Goal: Task Accomplishment & Management: Use online tool/utility

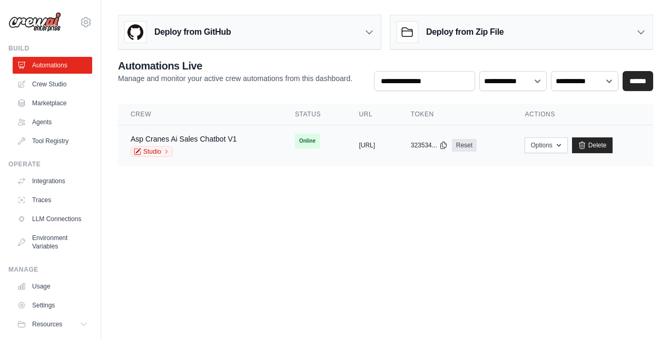
click at [207, 142] on div "Asp Cranes Ai Sales Chatbot V1" at bounding box center [184, 139] width 106 height 11
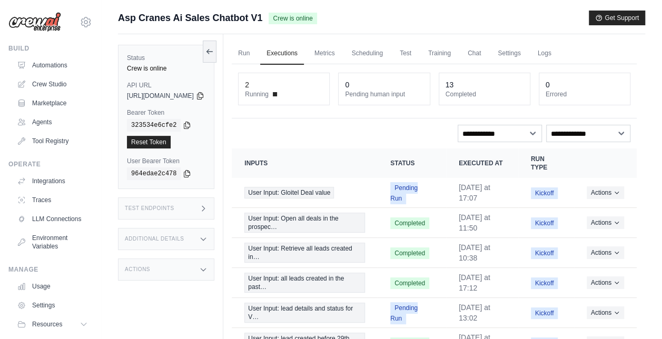
click at [207, 239] on icon at bounding box center [203, 239] width 8 height 8
drag, startPoint x: 660, startPoint y: 98, endPoint x: 660, endPoint y: 170, distance: 72.1
click at [660, 170] on div "Submit a support request Describe your issue or question * Please be specific a…" at bounding box center [381, 264] width 561 height 507
click at [214, 208] on div "Test Endpoints" at bounding box center [166, 208] width 96 height 22
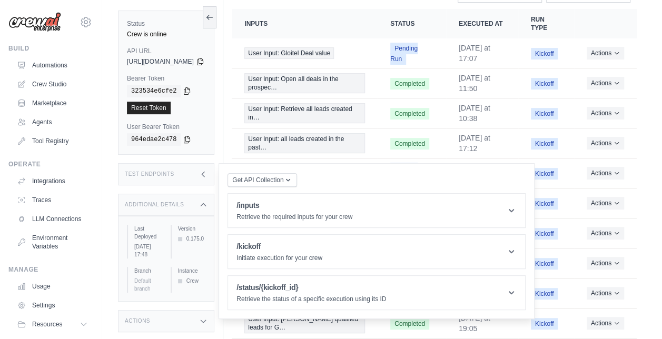
scroll to position [142, 0]
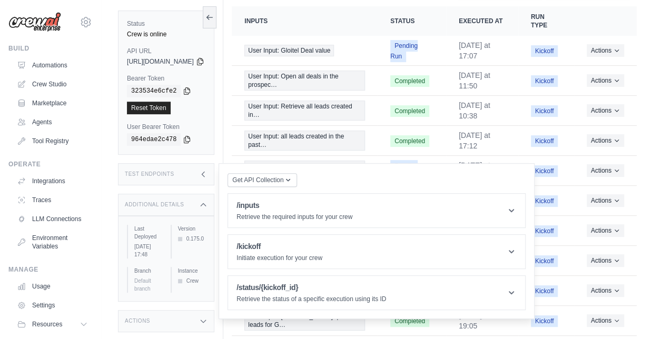
click at [214, 310] on div "Actions" at bounding box center [166, 321] width 96 height 22
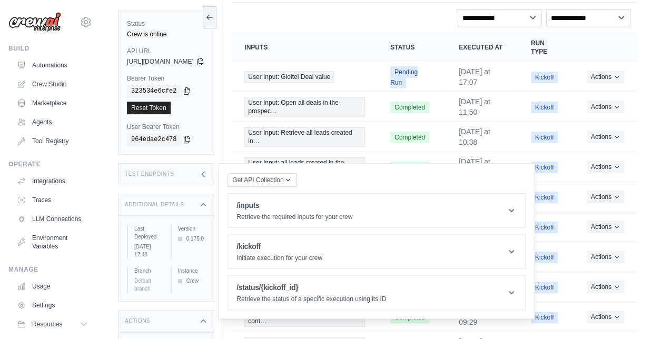
scroll to position [0, 0]
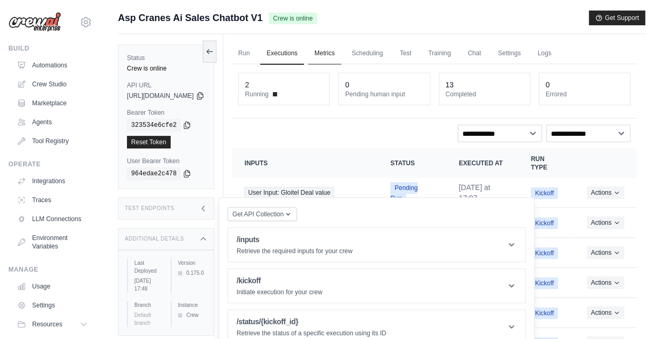
click at [341, 56] on link "Metrics" at bounding box center [324, 54] width 33 height 22
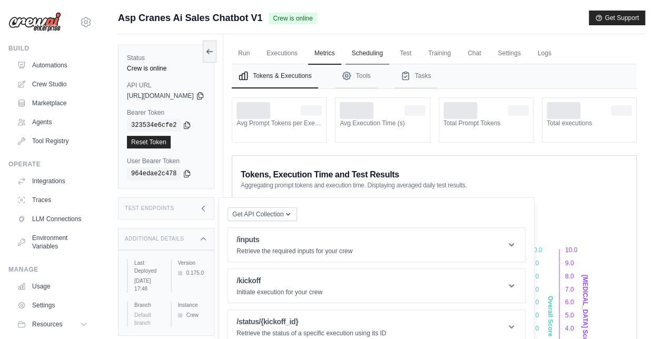
click at [382, 54] on link "Scheduling" at bounding box center [367, 54] width 44 height 22
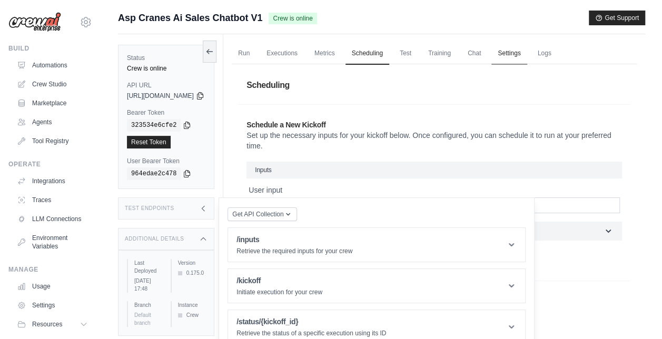
click at [526, 53] on link "Settings" at bounding box center [508, 54] width 35 height 22
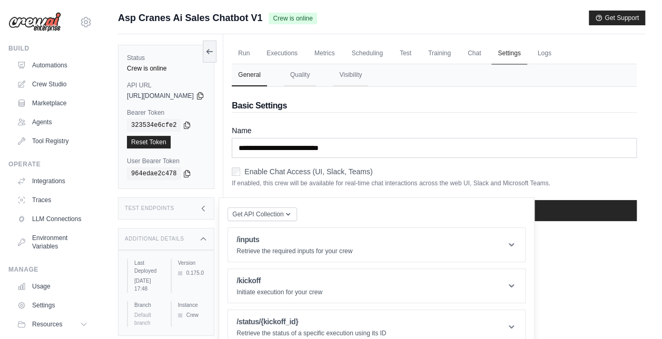
click at [526, 53] on link "Settings" at bounding box center [508, 54] width 35 height 22
click at [558, 56] on link "Logs" at bounding box center [544, 54] width 26 height 22
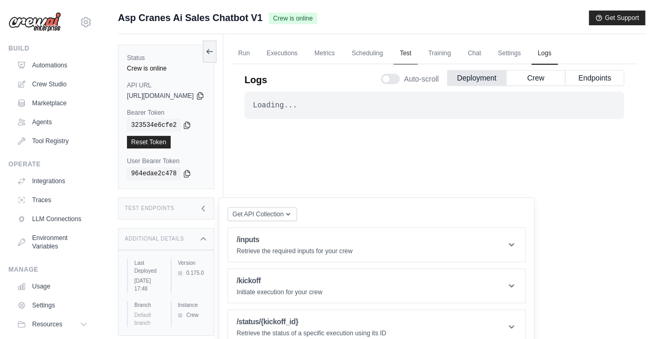
click at [418, 54] on link "Test" at bounding box center [405, 54] width 24 height 22
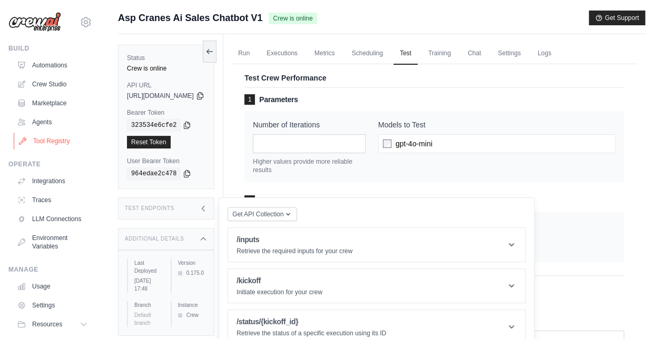
click at [51, 140] on link "Tool Registry" at bounding box center [54, 141] width 80 height 17
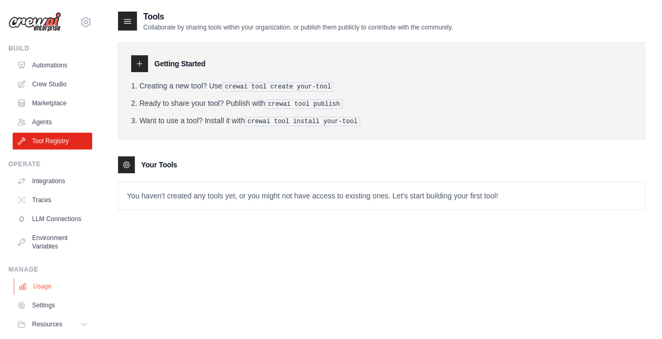
click at [45, 293] on link "Usage" at bounding box center [54, 286] width 80 height 17
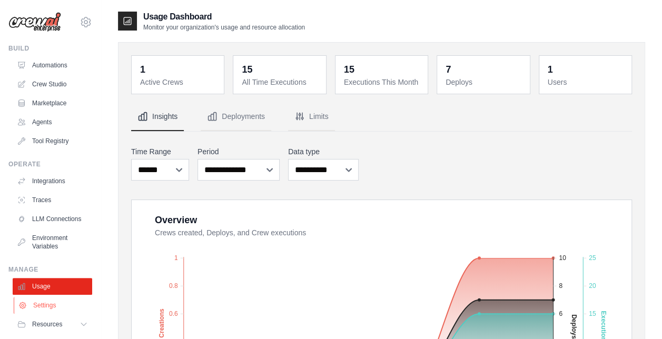
click at [51, 314] on link "Settings" at bounding box center [54, 305] width 80 height 17
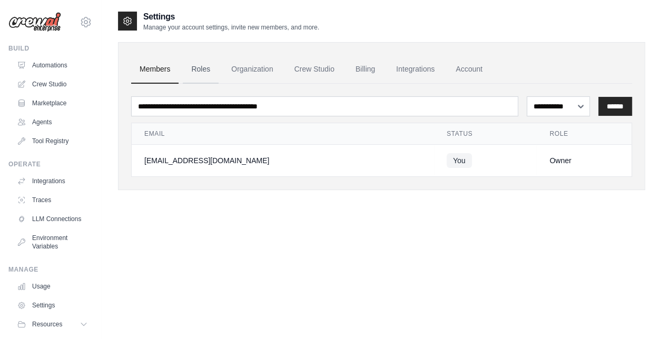
click at [211, 68] on link "Roles" at bounding box center [201, 69] width 36 height 28
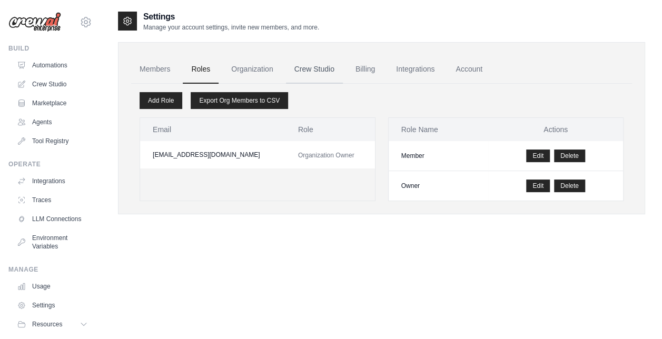
click at [320, 65] on link "Crew Studio" at bounding box center [314, 69] width 57 height 28
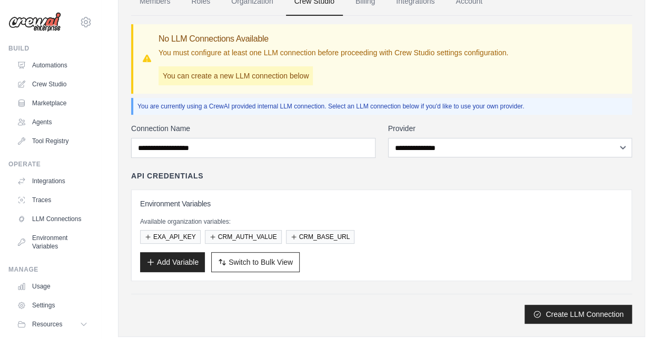
scroll to position [67, 0]
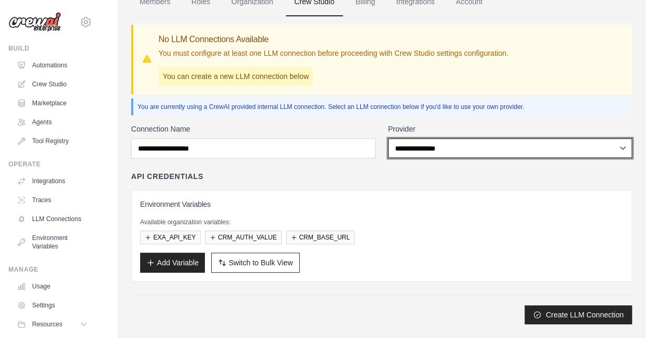
click at [481, 144] on select "**********" at bounding box center [510, 147] width 244 height 19
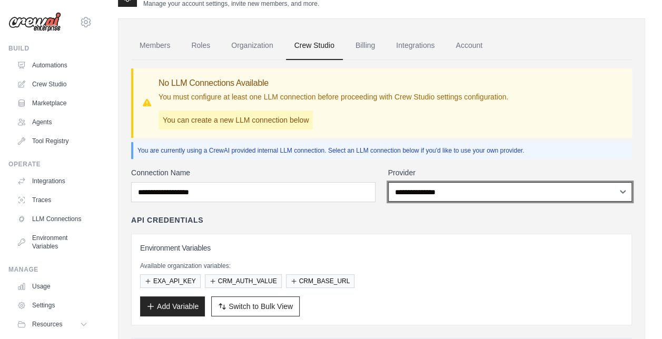
scroll to position [0, 0]
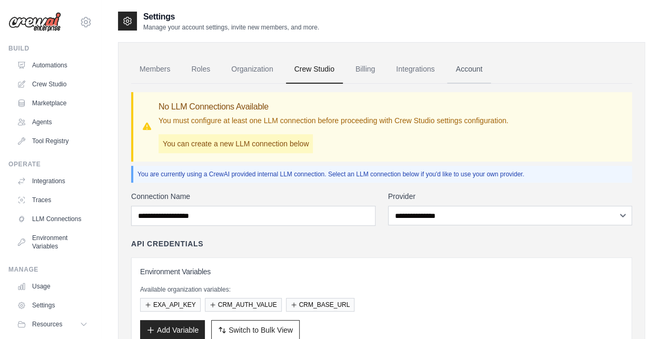
click at [476, 68] on link "Account" at bounding box center [469, 69] width 44 height 28
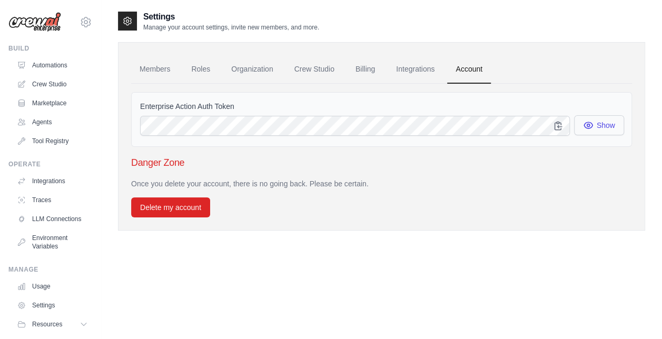
click at [587, 124] on icon "button" at bounding box center [588, 125] width 11 height 11
click at [421, 69] on link "Integrations" at bounding box center [415, 69] width 55 height 28
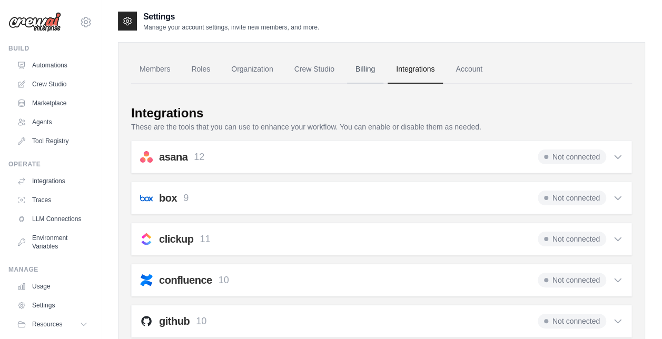
click at [366, 77] on link "Billing" at bounding box center [365, 69] width 36 height 28
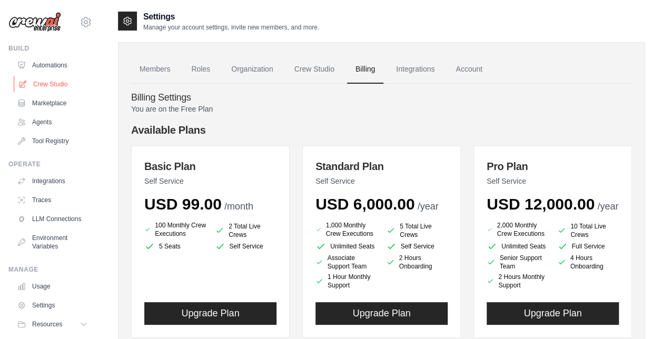
click at [53, 84] on link "Crew Studio" at bounding box center [54, 84] width 80 height 17
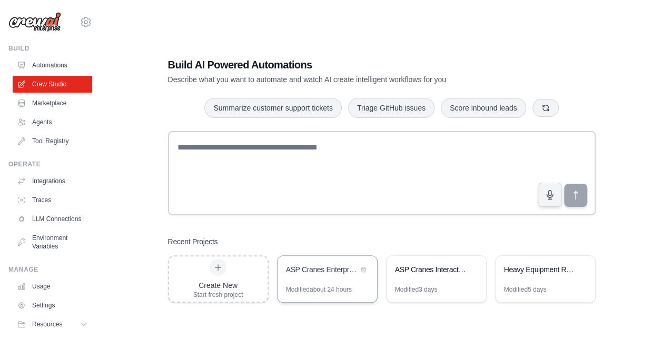
click at [310, 291] on div "Modified about 24 hours" at bounding box center [319, 289] width 66 height 8
click at [58, 67] on link "Automations" at bounding box center [54, 65] width 80 height 17
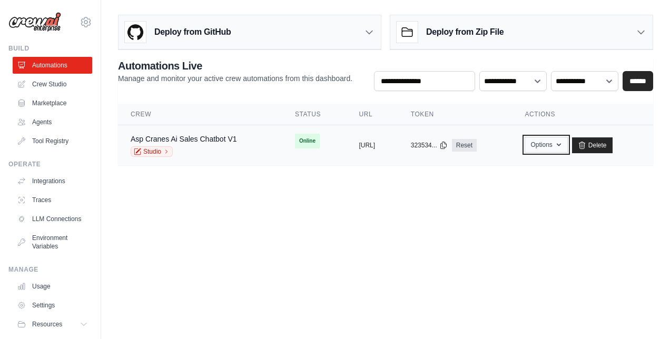
click at [565, 150] on button "Options" at bounding box center [545, 145] width 43 height 16
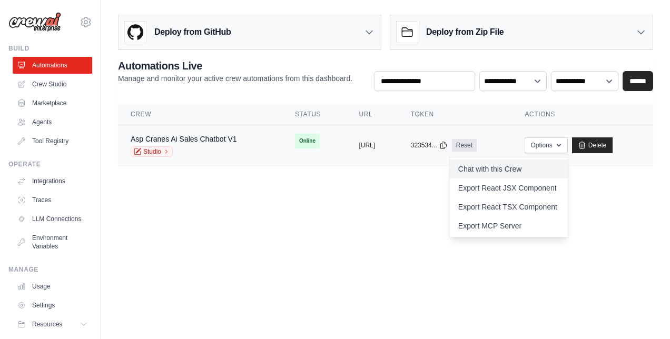
click at [515, 170] on link "Chat with this Crew" at bounding box center [509, 169] width 118 height 19
click at [61, 83] on link "Crew Studio" at bounding box center [54, 84] width 80 height 17
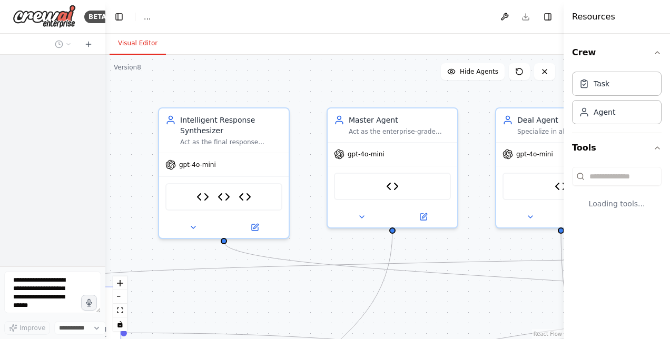
select select "****"
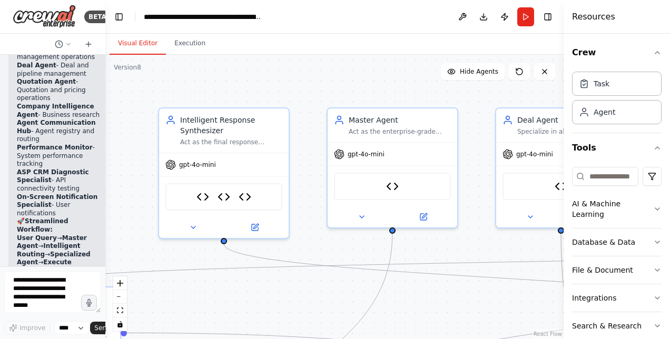
scroll to position [40127, 0]
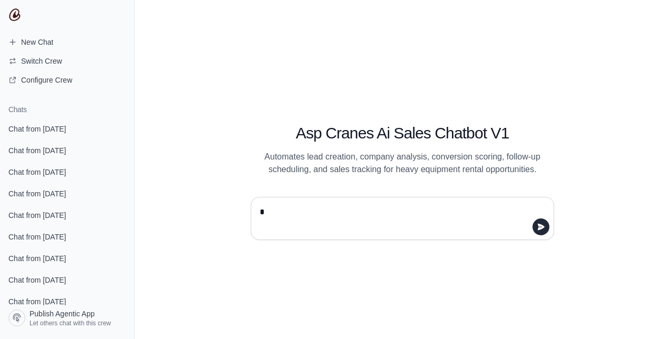
type textarea "**"
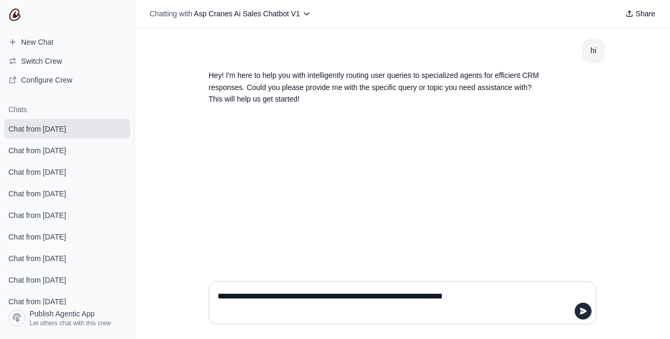
type textarea "**********"
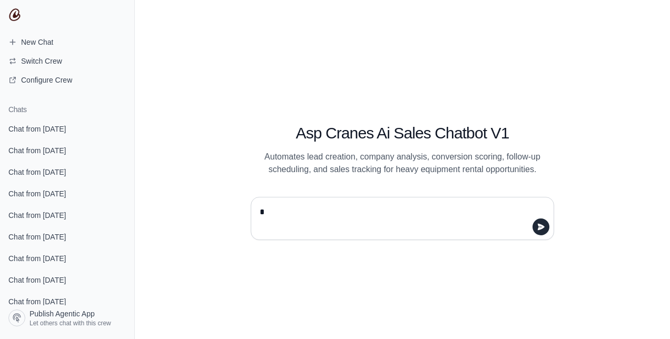
type textarea "**"
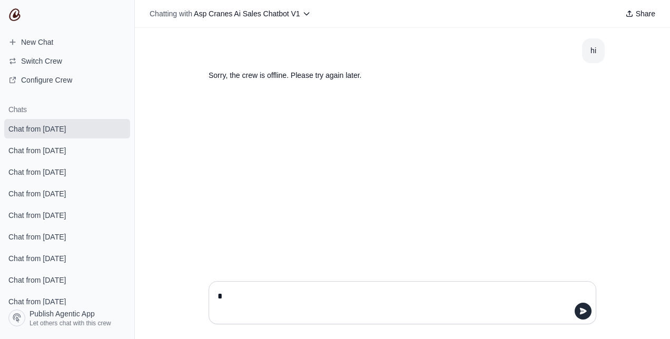
type textarea "**"
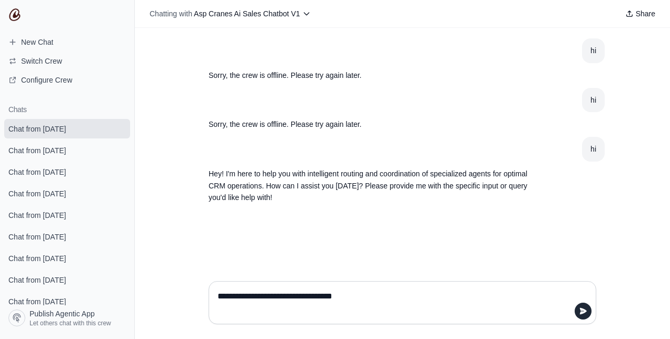
type textarea "**********"
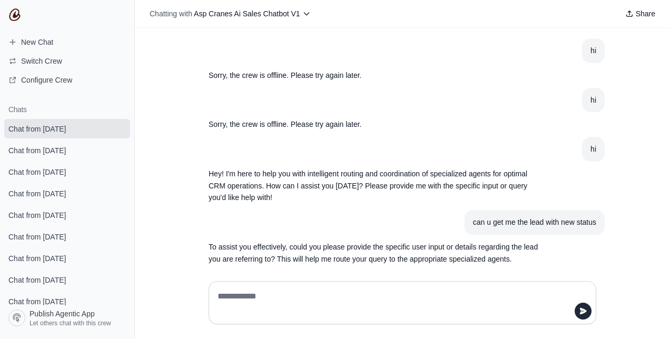
scroll to position [8, 0]
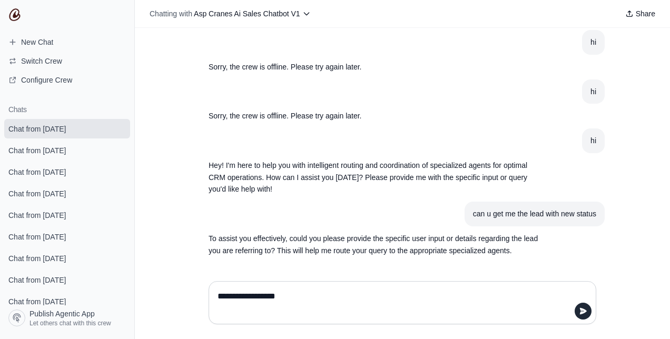
type textarea "**********"
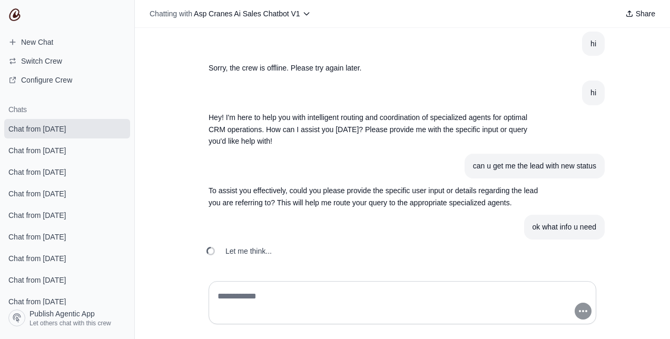
scroll to position [82, 0]
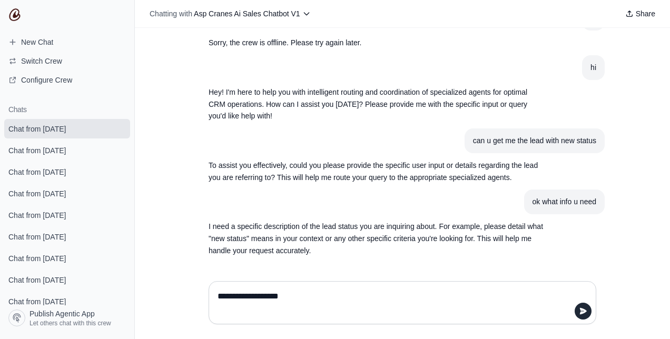
type textarea "**********"
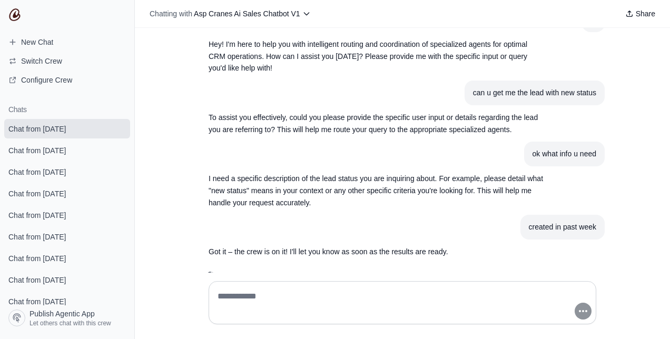
scroll to position [154, 0]
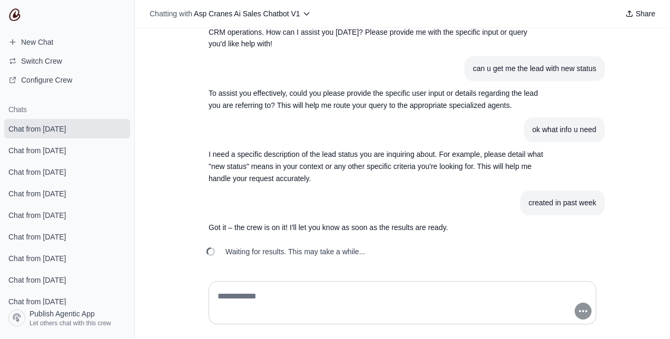
click at [253, 291] on textarea at bounding box center [398, 302] width 367 height 29
type textarea "**********"
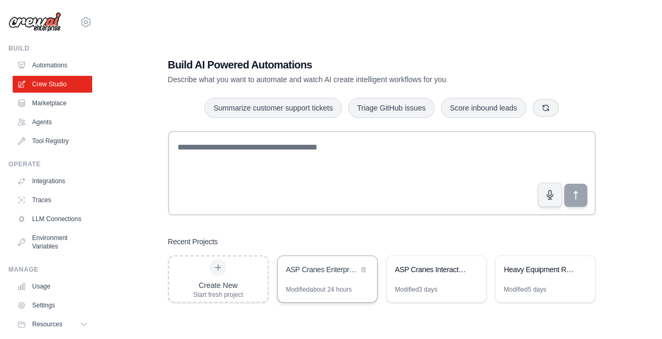
click at [320, 273] on div "ASP Cranes Enterprise CRM with AI-Powered Multi-Agent System" at bounding box center [322, 269] width 72 height 11
click at [46, 65] on link "Automations" at bounding box center [54, 65] width 80 height 17
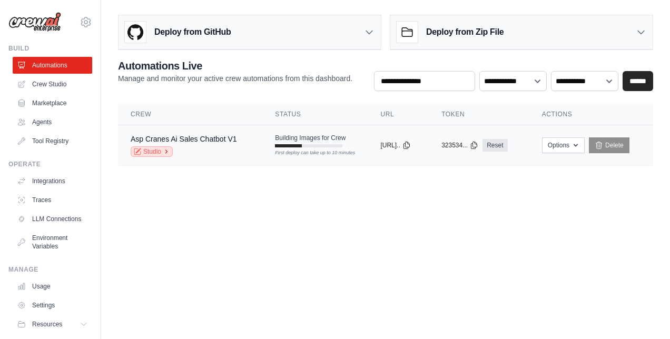
click at [168, 150] on icon at bounding box center [166, 151] width 6 height 6
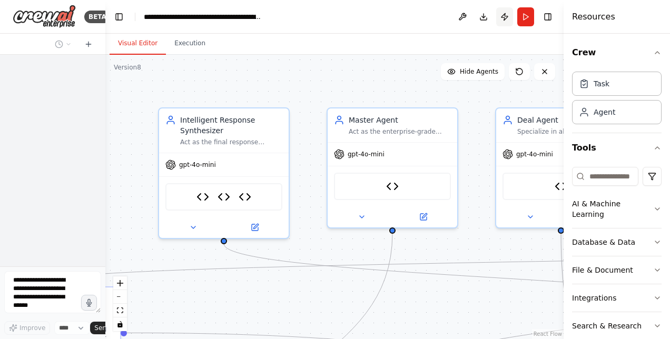
click at [503, 16] on button "Publish" at bounding box center [504, 16] width 17 height 19
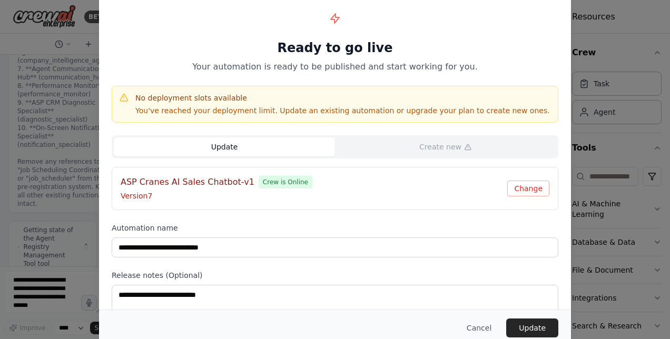
scroll to position [37070, 0]
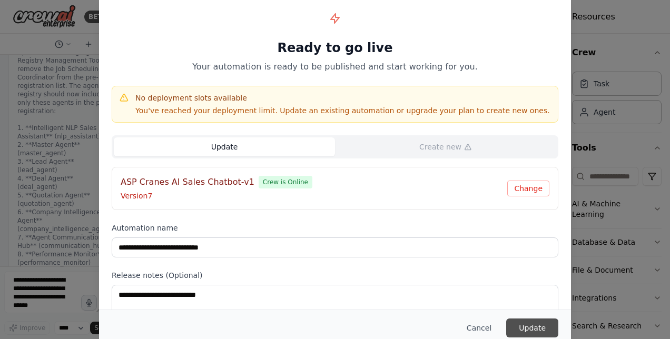
click at [528, 327] on button "Update" at bounding box center [532, 328] width 52 height 19
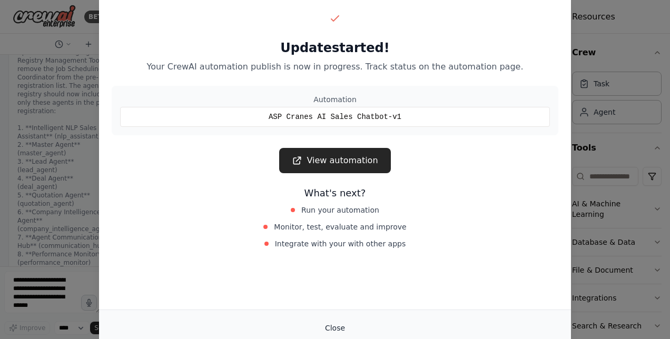
click at [333, 327] on button "Close" at bounding box center [334, 328] width 37 height 19
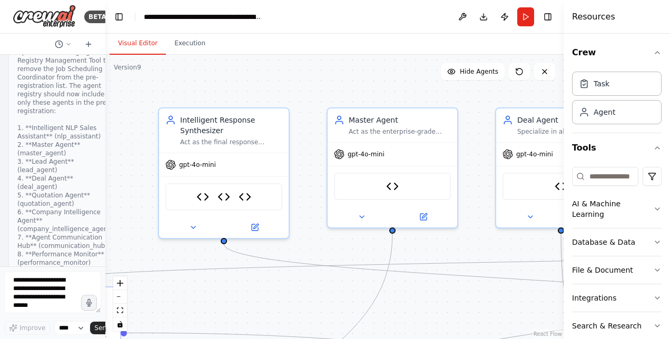
drag, startPoint x: 505, startPoint y: 17, endPoint x: 448, endPoint y: 33, distance: 59.4
click at [448, 33] on header "**********" at bounding box center [334, 17] width 458 height 34
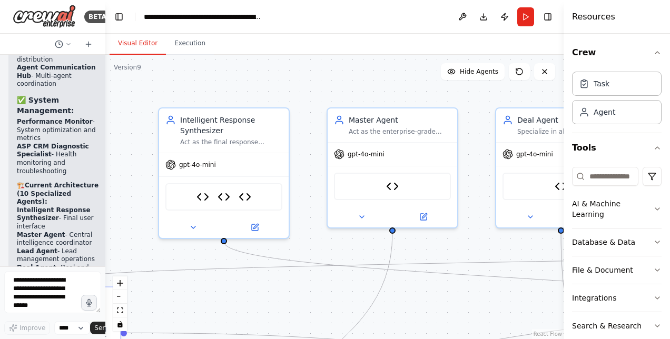
scroll to position [54, 0]
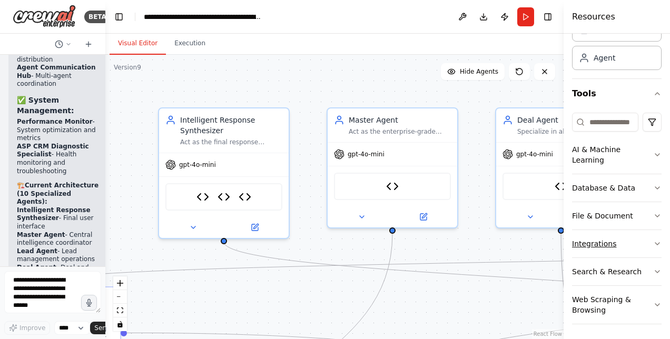
click at [628, 246] on button "Integrations" at bounding box center [617, 243] width 90 height 27
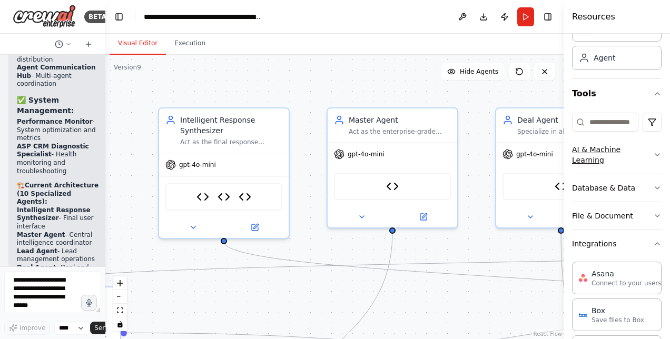
click at [622, 154] on button "AI & Machine Learning" at bounding box center [617, 155] width 90 height 38
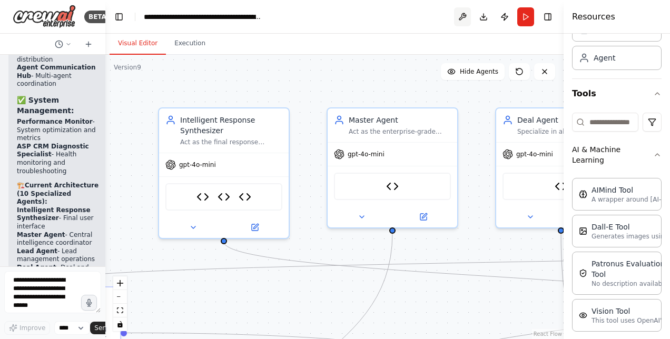
click at [456, 17] on button at bounding box center [462, 16] width 17 height 19
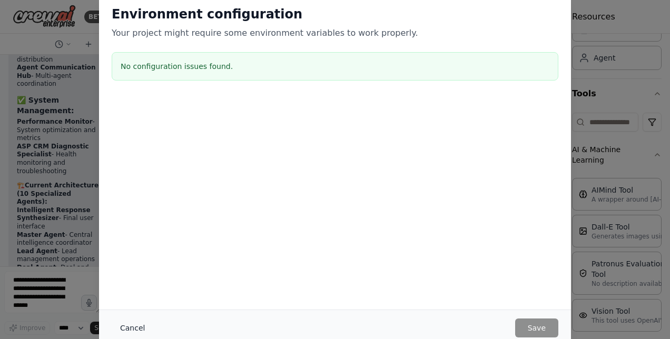
click at [134, 332] on button "Cancel" at bounding box center [133, 328] width 42 height 19
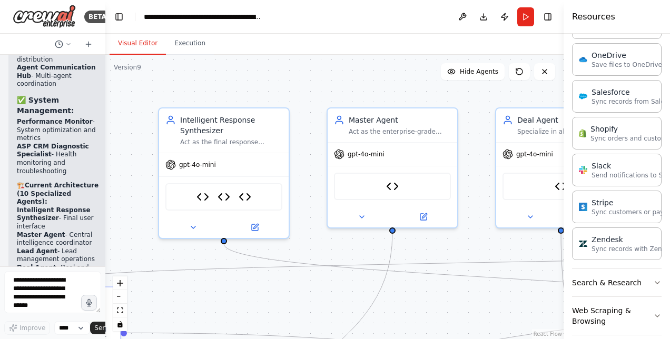
scroll to position [994, 0]
click at [629, 272] on button "Search & Research" at bounding box center [617, 280] width 90 height 27
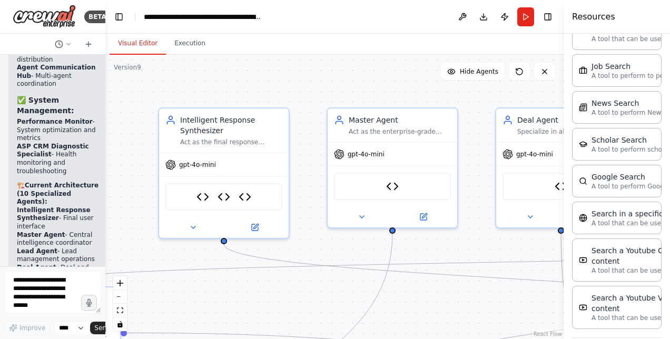
scroll to position [1524, 0]
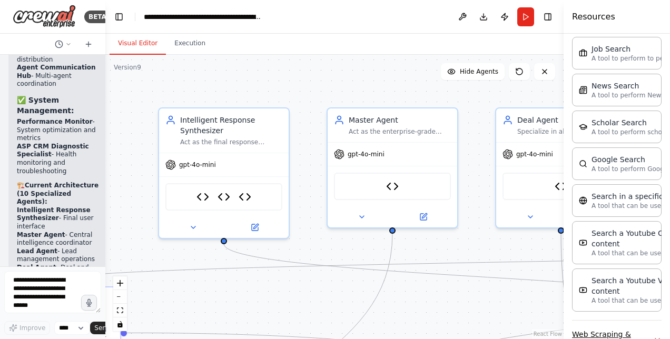
click at [634, 321] on button "Web Scraping & Browsing" at bounding box center [617, 340] width 90 height 38
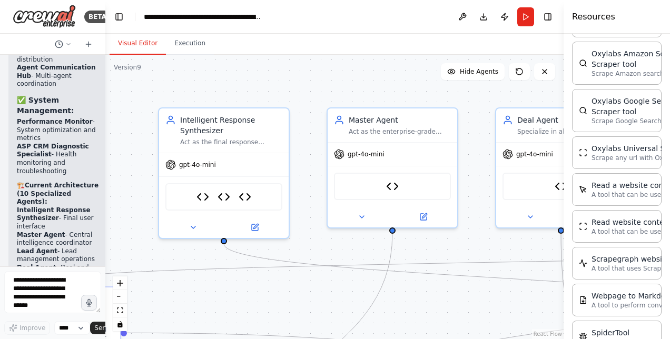
scroll to position [2112, 0]
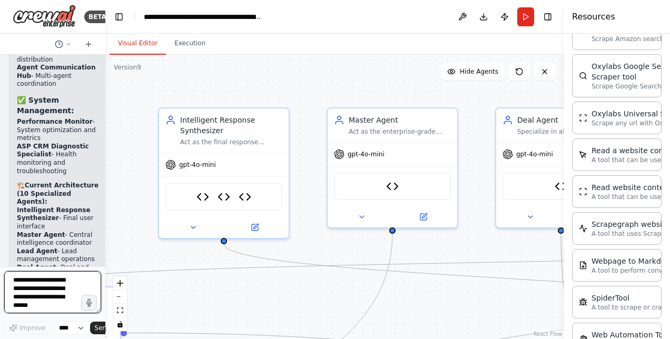
click at [40, 290] on textarea at bounding box center [52, 292] width 97 height 42
type textarea "**********"
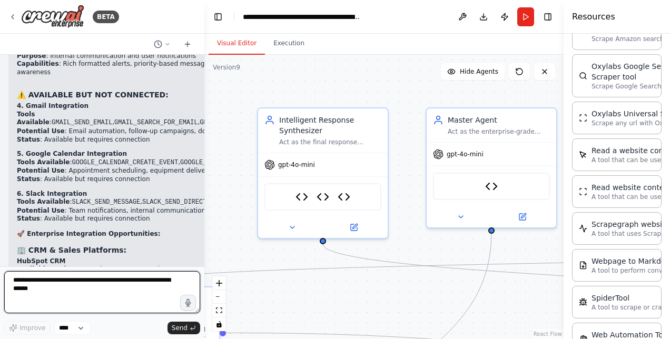
scroll to position [24405, 0]
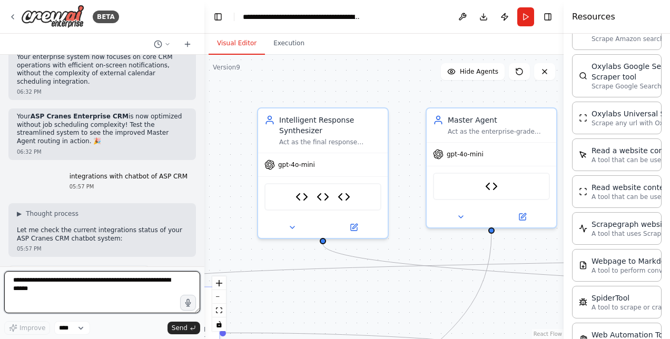
drag, startPoint x: 104, startPoint y: 73, endPoint x: 204, endPoint y: 75, distance: 100.1
click at [204, 75] on div "BETA Hello! I'm the CrewAI assistant. What kind of automation do you want to bu…" at bounding box center [335, 169] width 670 height 339
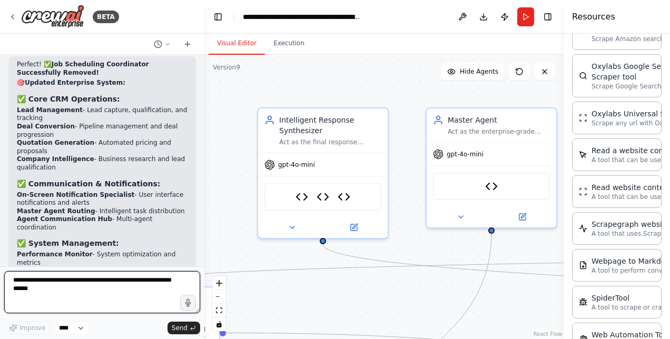
scroll to position [24005, 0]
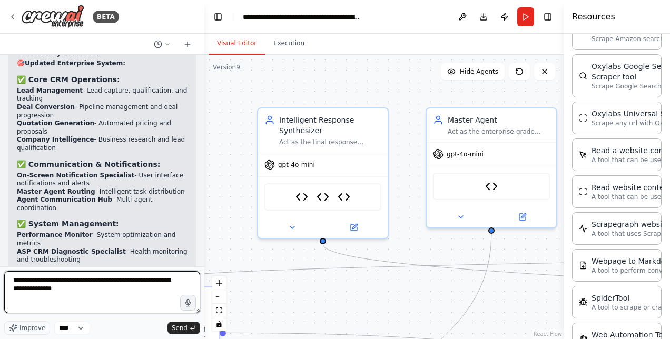
type textarea "**********"
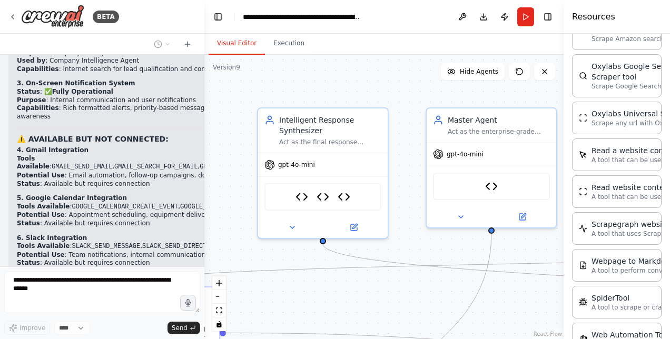
scroll to position [25009, 0]
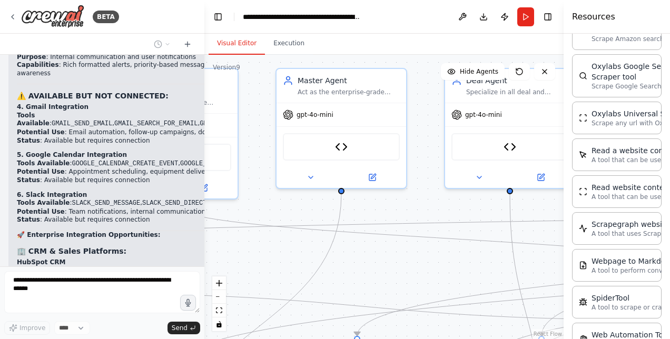
drag, startPoint x: 524, startPoint y: 302, endPoint x: 390, endPoint y: 266, distance: 138.9
click at [390, 266] on div ".deletable-edge-delete-btn { width: 20px; height: 20px; border: 0px solid #ffff…" at bounding box center [383, 197] width 359 height 284
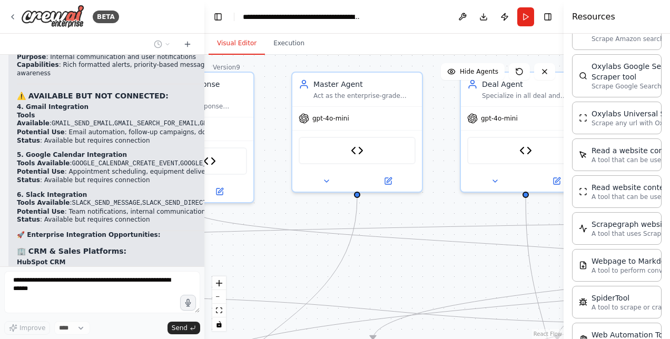
click at [614, 329] on div "Web Automation Tool" at bounding box center [649, 334] width 116 height 11
click at [615, 339] on p "Use this tool to control a web browser and interact with websites using natural…" at bounding box center [649, 344] width 116 height 8
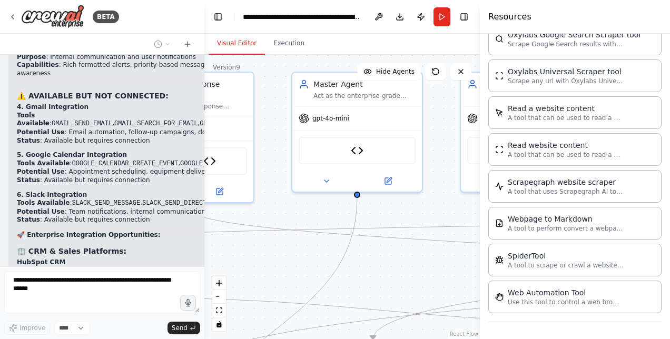
scroll to position [2038, 0]
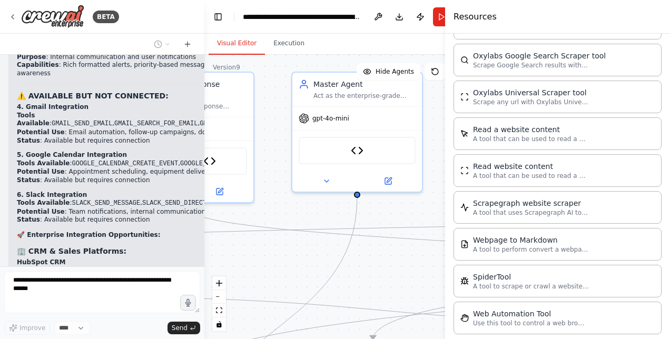
drag, startPoint x: 565, startPoint y: 86, endPoint x: 445, endPoint y: 102, distance: 121.6
click at [445, 102] on div at bounding box center [447, 169] width 4 height 339
click at [541, 319] on p "Use this tool to control a web browser and interact with websites using natural…" at bounding box center [531, 323] width 116 height 8
click at [531, 308] on div "Web Automation Tool" at bounding box center [531, 313] width 116 height 11
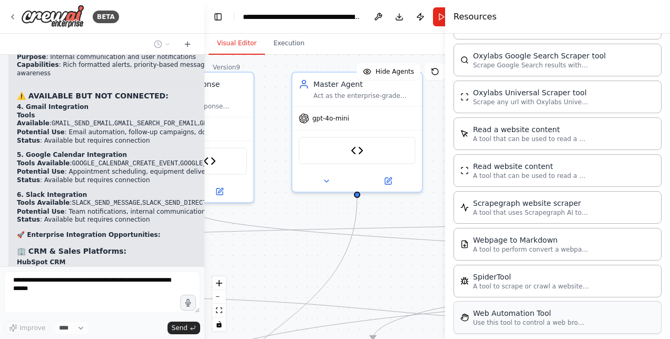
click at [531, 308] on div "Web Automation Tool" at bounding box center [531, 313] width 116 height 11
click at [591, 301] on div "Web Automation Tool Use this tool to control a web browser and interact with we…" at bounding box center [557, 317] width 208 height 33
click at [500, 282] on p "A tool to scrape or crawl a website and return LLM-ready content." at bounding box center [531, 286] width 116 height 8
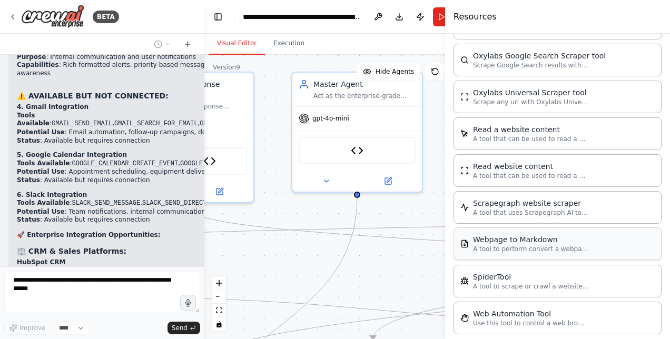
click at [498, 245] on p "A tool to perform convert a webpage to markdown to make it easier for LLMs to u…" at bounding box center [531, 249] width 116 height 8
click at [462, 313] on img at bounding box center [464, 317] width 8 height 8
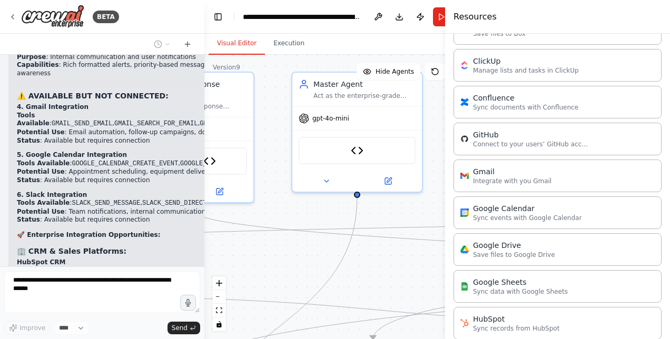
scroll to position [398, 0]
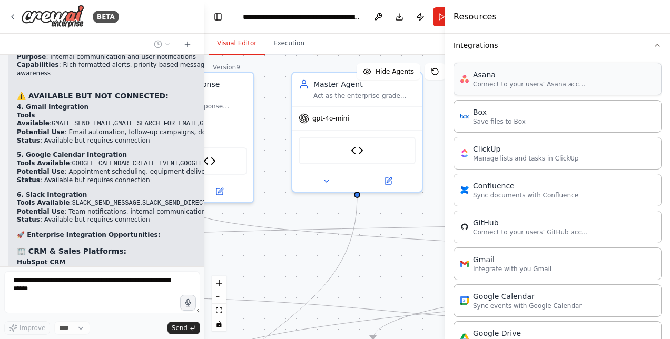
click at [551, 88] on div "Asana Connect to your users’ Asana accounts" at bounding box center [557, 79] width 208 height 33
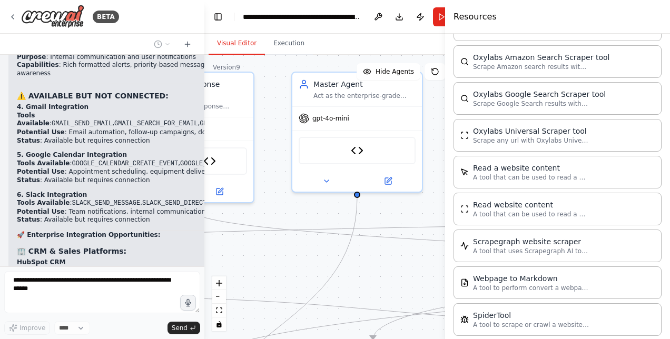
scroll to position [2038, 0]
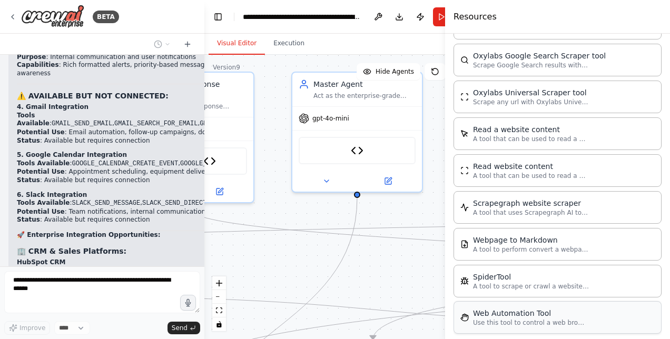
click at [567, 319] on p "Use this tool to control a web browser and interact with websites using natural…" at bounding box center [531, 323] width 116 height 8
click at [583, 319] on p "Use this tool to control a web browser and interact with websites using natural…" at bounding box center [531, 323] width 116 height 8
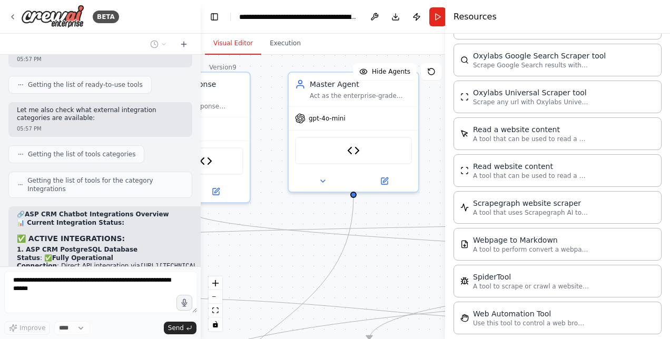
click at [200, 258] on div at bounding box center [198, 169] width 4 height 339
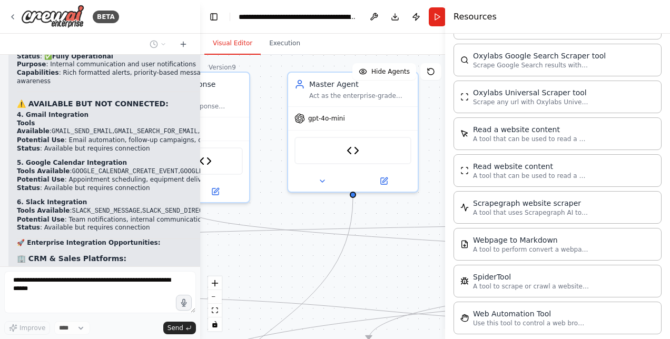
scroll to position [25378, 0]
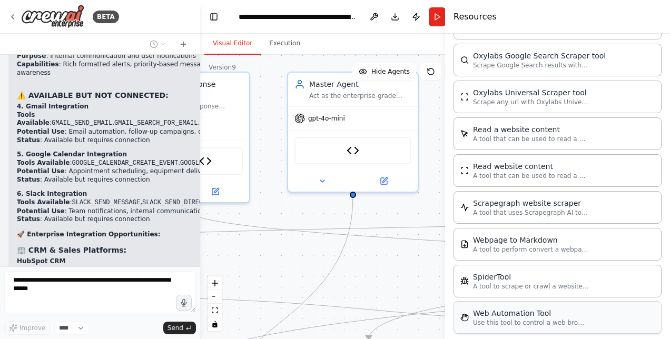
click at [521, 319] on p "Use this tool to control a web browser and interact with websites using natural…" at bounding box center [531, 323] width 116 height 8
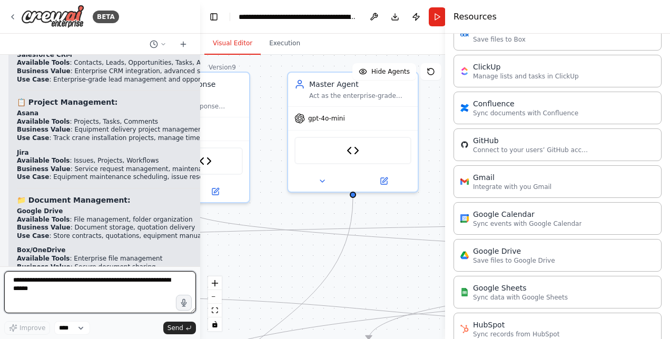
scroll to position [25572, 0]
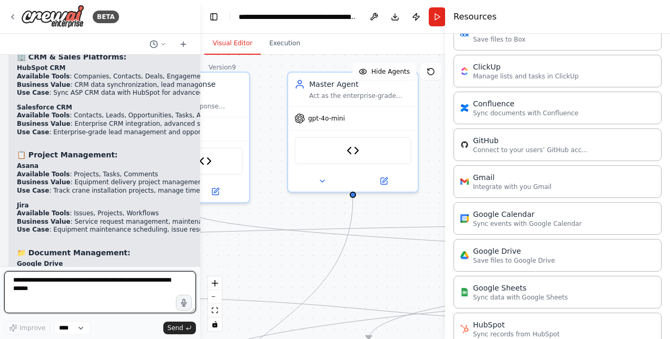
click at [105, 291] on textarea at bounding box center [100, 292] width 192 height 42
type textarea "**********"
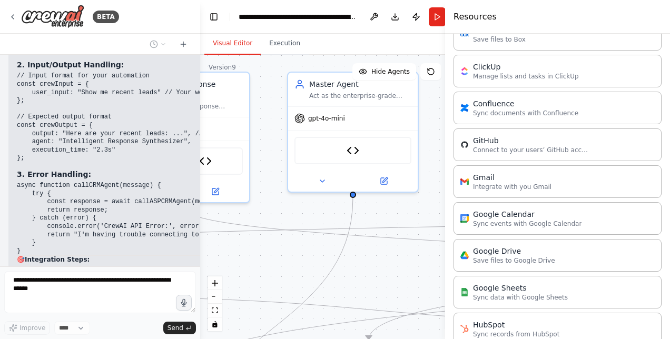
scroll to position [27007, 0]
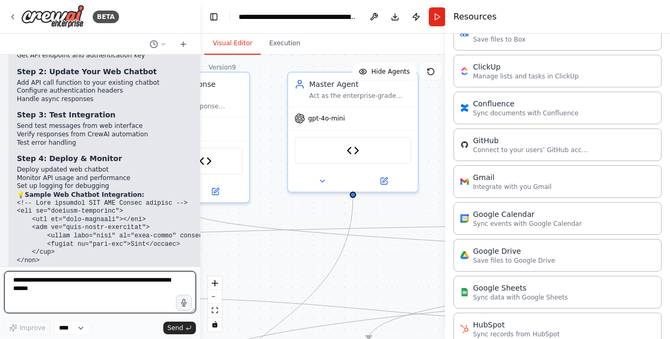
scroll to position [27233, 0]
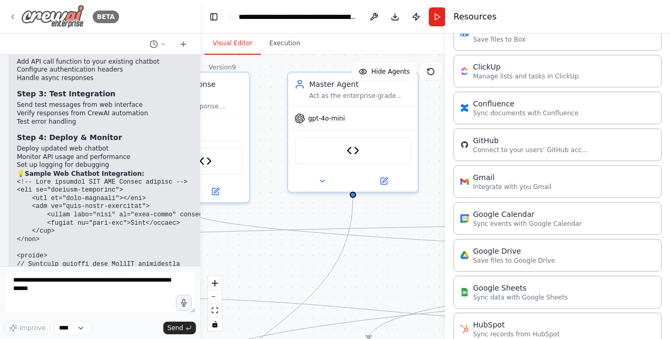
click at [16, 15] on icon at bounding box center [12, 17] width 8 height 8
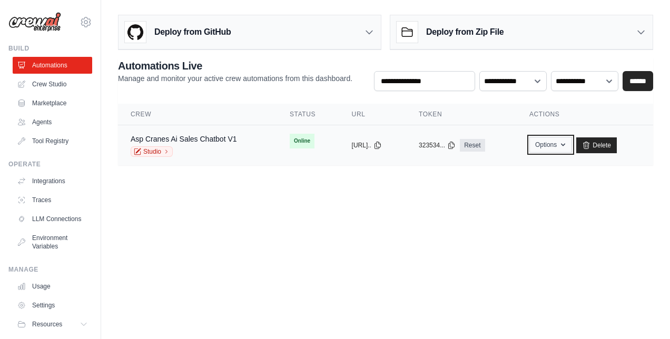
click at [550, 150] on button "Options" at bounding box center [550, 145] width 43 height 16
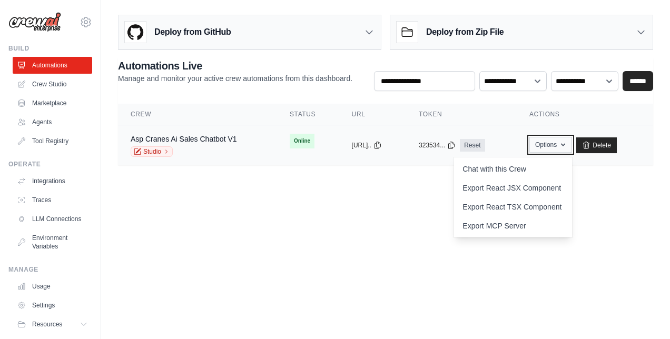
click at [550, 150] on button "Options" at bounding box center [550, 145] width 43 height 16
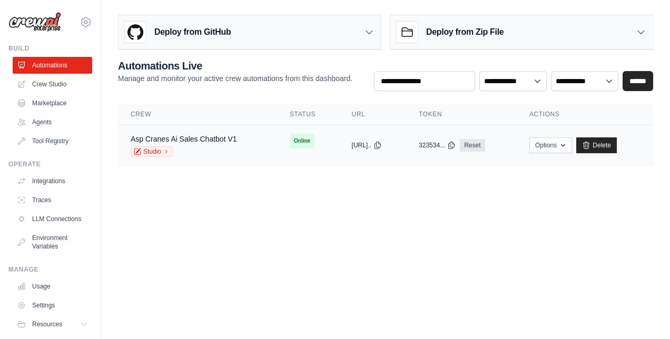
click at [221, 142] on div "Asp Cranes Ai Sales Chatbot V1" at bounding box center [184, 139] width 106 height 11
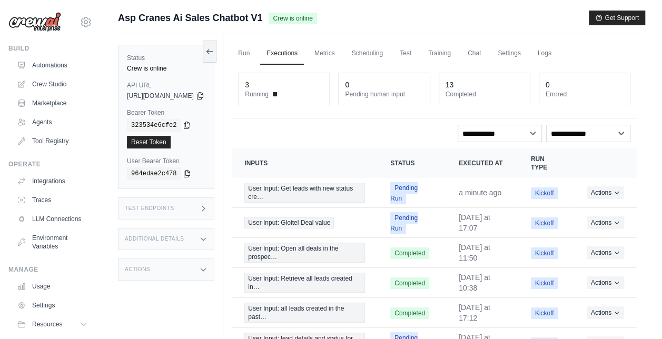
click at [205, 209] on icon at bounding box center [203, 208] width 3 height 5
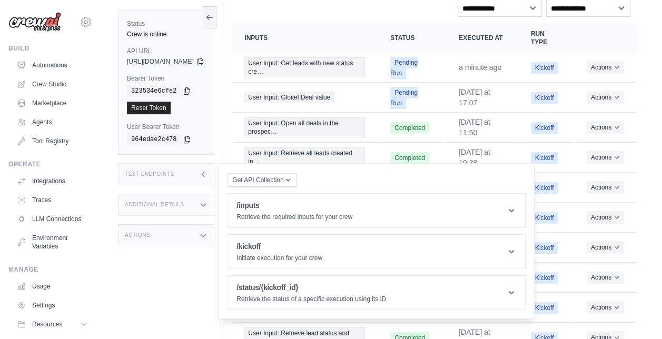
scroll to position [184, 0]
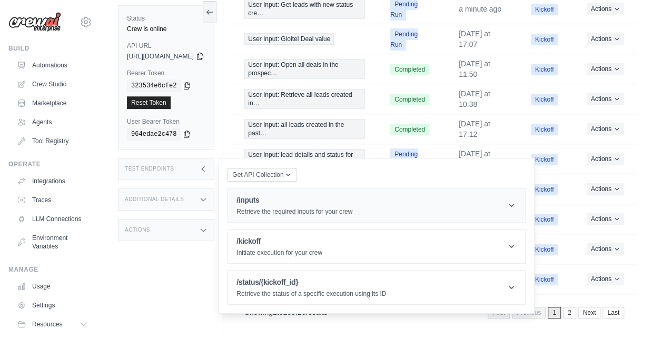
click at [516, 201] on icon at bounding box center [511, 205] width 11 height 11
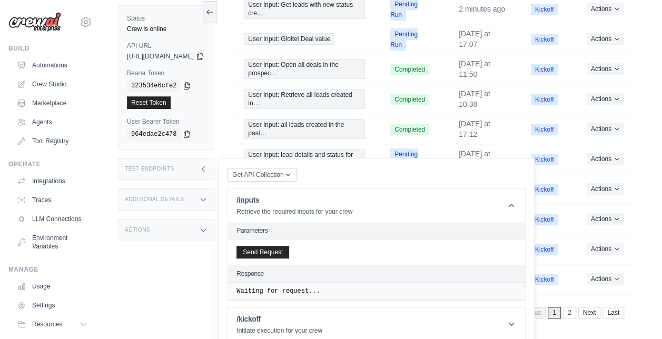
click at [279, 287] on pre "Waiting for request..." at bounding box center [376, 291] width 280 height 8
click at [275, 246] on button "Send Request" at bounding box center [262, 251] width 53 height 13
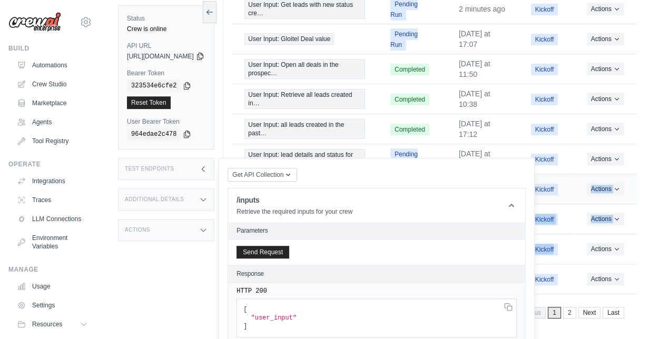
drag, startPoint x: 561, startPoint y: 237, endPoint x: 561, endPoint y: 193, distance: 44.8
click at [561, 193] on tbody "User Input: Get leads with new status cre… Pending Run 2 minutes ago Kickoff Ac…" at bounding box center [434, 144] width 405 height 300
click at [166, 188] on div "Additional Details" at bounding box center [166, 199] width 96 height 22
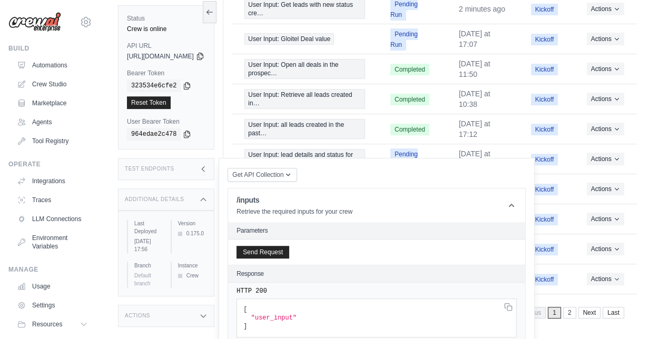
click at [160, 305] on div "Actions" at bounding box center [166, 316] width 96 height 22
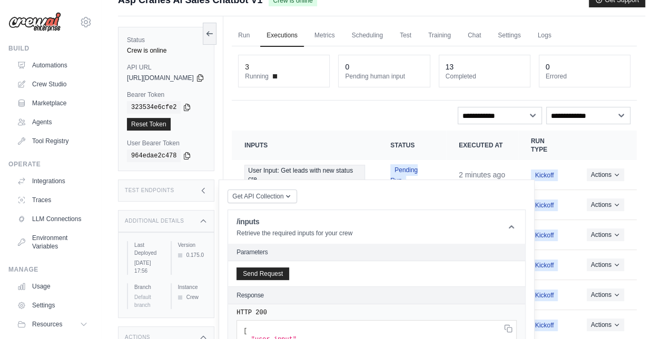
scroll to position [0, 0]
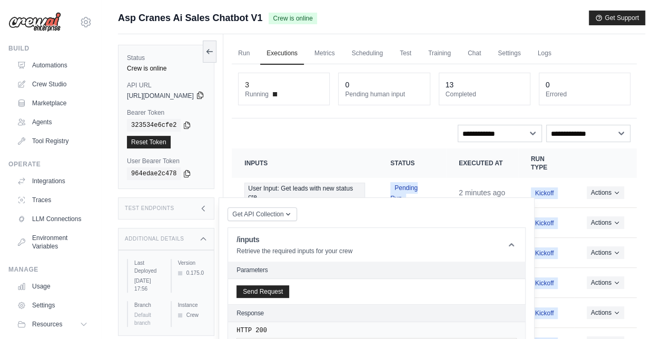
click at [204, 94] on icon at bounding box center [200, 95] width 8 height 8
click at [194, 94] on span "[URL][DOMAIN_NAME]" at bounding box center [160, 96] width 67 height 8
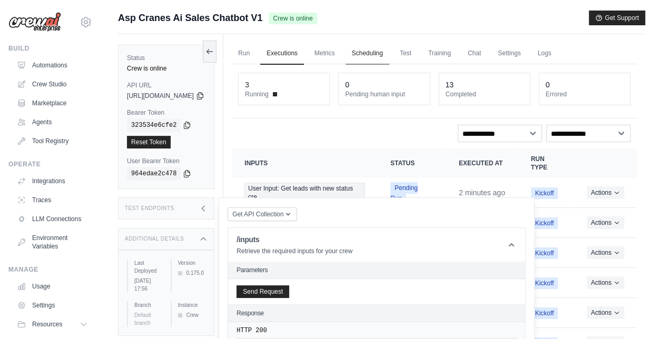
click at [389, 59] on link "Scheduling" at bounding box center [367, 54] width 44 height 22
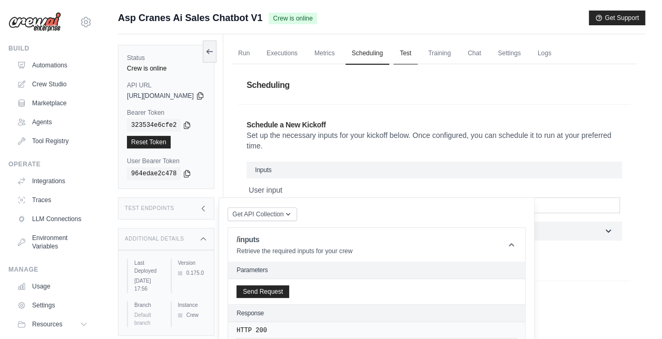
click at [418, 56] on link "Test" at bounding box center [405, 54] width 24 height 22
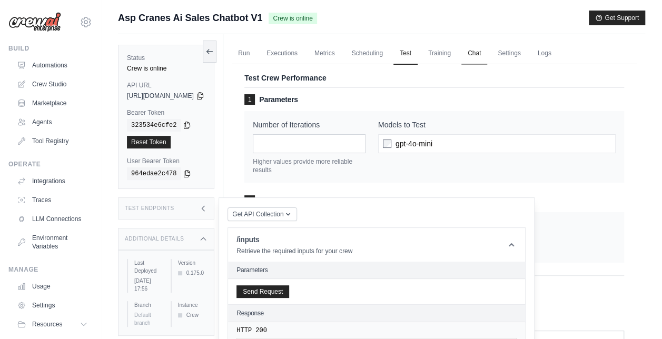
click at [487, 54] on link "Chat" at bounding box center [474, 54] width 26 height 22
click at [54, 82] on link "Crew Studio" at bounding box center [54, 84] width 80 height 17
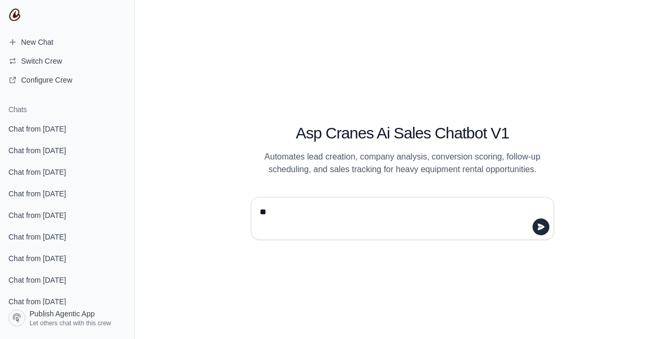
type textarea "**"
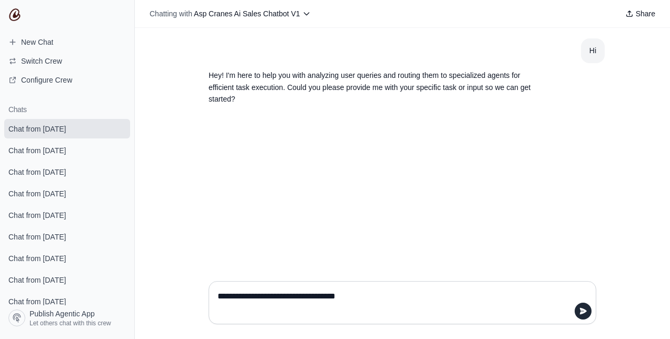
type textarea "**********"
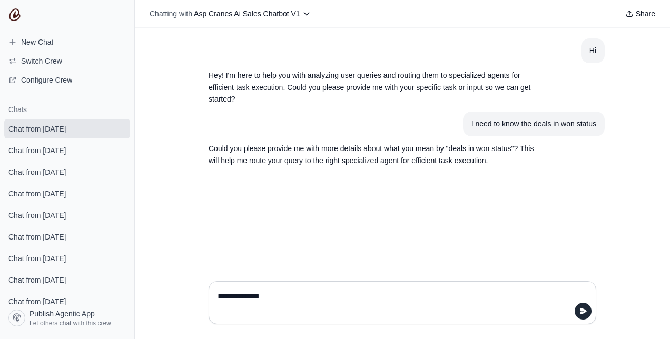
type textarea "**********"
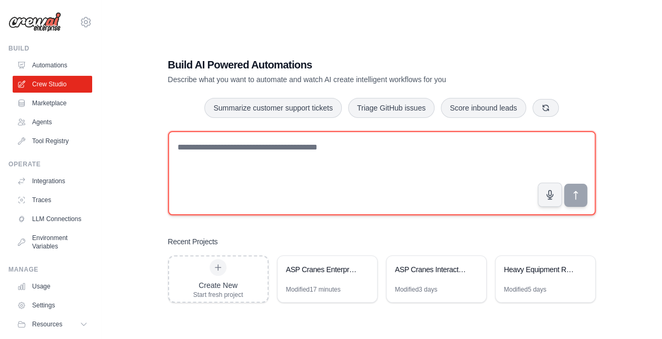
click at [205, 152] on textarea at bounding box center [382, 173] width 428 height 84
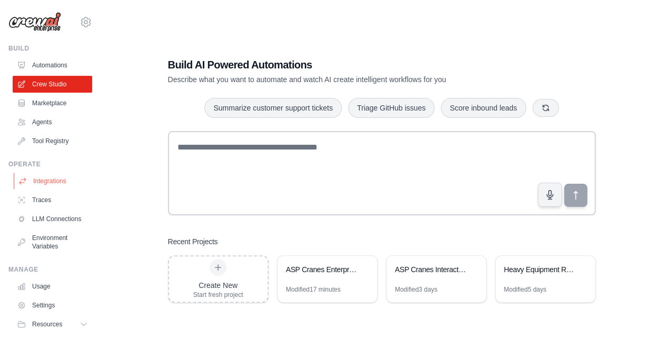
click at [57, 183] on link "Integrations" at bounding box center [54, 181] width 80 height 17
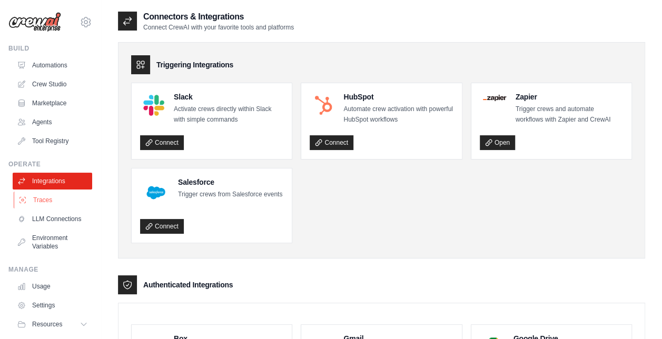
click at [37, 205] on link "Traces" at bounding box center [54, 200] width 80 height 17
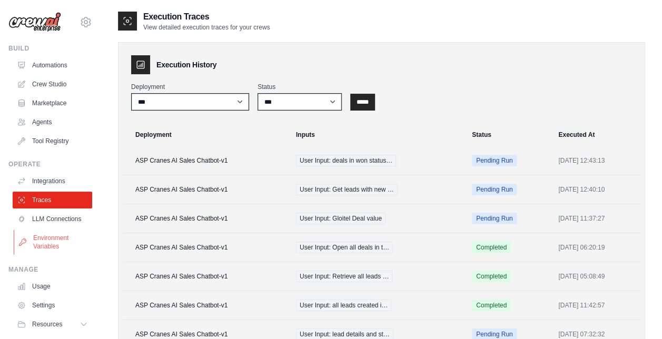
click at [56, 241] on link "Environment Variables" at bounding box center [54, 242] width 80 height 25
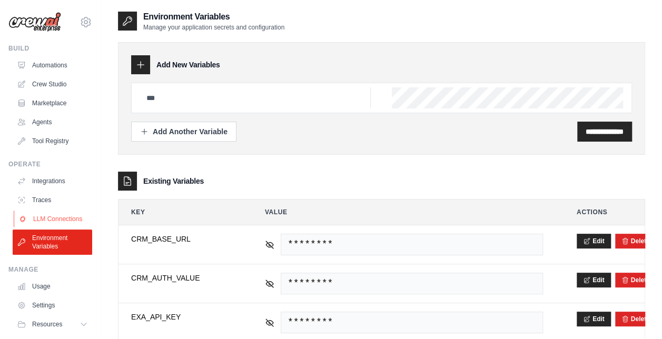
click at [54, 218] on link "LLM Connections" at bounding box center [54, 219] width 80 height 17
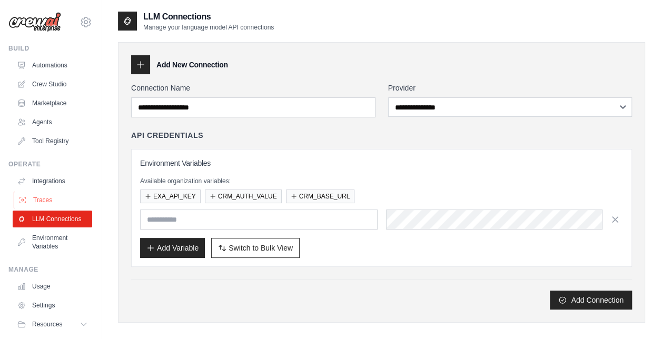
click at [46, 203] on link "Traces" at bounding box center [54, 200] width 80 height 17
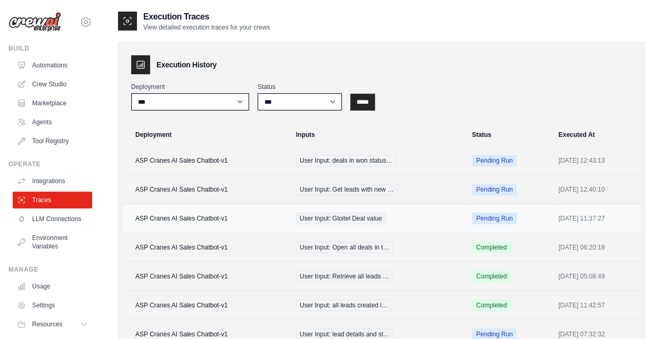
click at [185, 217] on td "ASP Cranes AI Sales Chatbot-v1" at bounding box center [206, 218] width 167 height 29
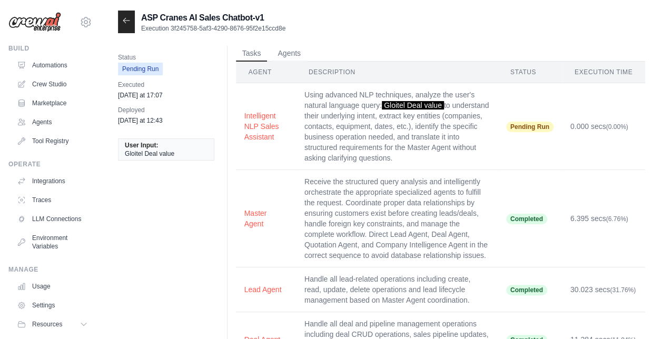
drag, startPoint x: 0, startPoint y: 0, endPoint x: 146, endPoint y: 195, distance: 244.1
click at [146, 195] on div "Status Pending Run Executed [DATE] at 17:07 Deployed [DATE] at 12:43 User Input…" at bounding box center [381, 310] width 527 height 528
click at [41, 295] on link "Usage" at bounding box center [54, 286] width 80 height 17
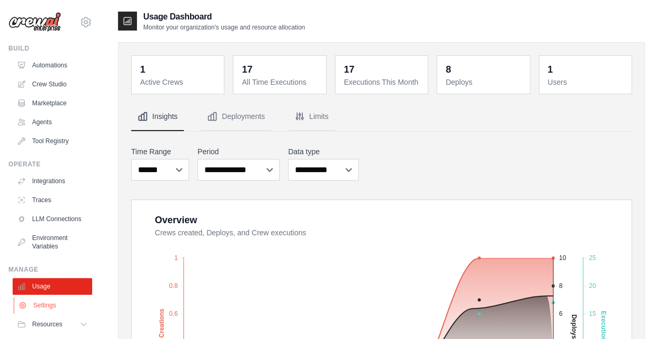
click at [44, 314] on link "Settings" at bounding box center [54, 305] width 80 height 17
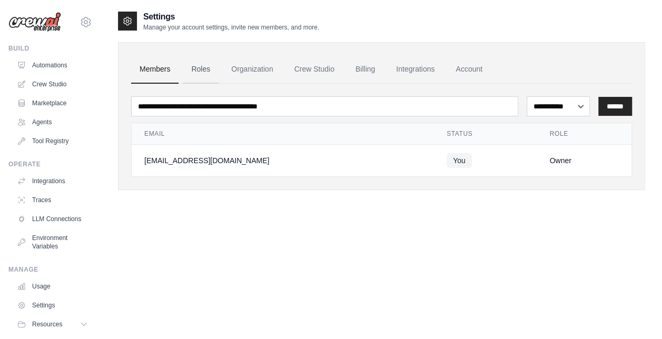
click at [204, 76] on link "Roles" at bounding box center [201, 69] width 36 height 28
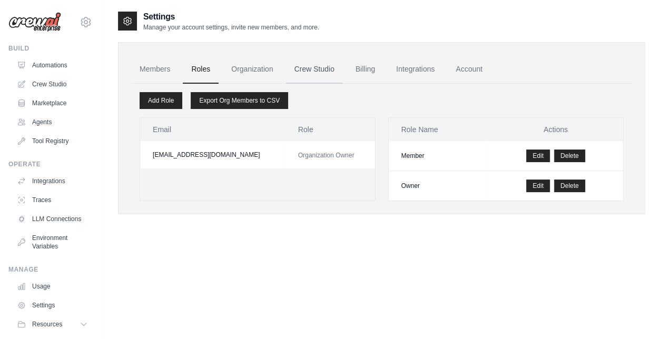
click at [310, 71] on link "Crew Studio" at bounding box center [314, 69] width 57 height 28
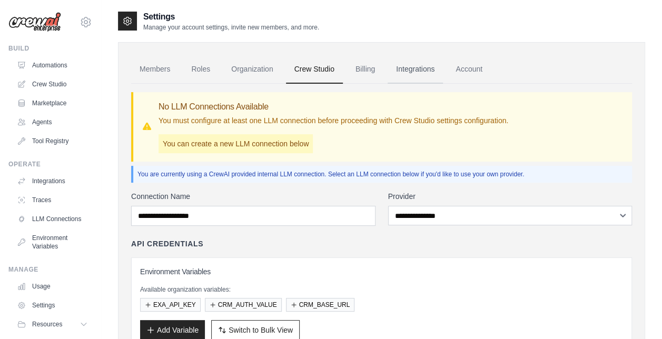
click at [406, 72] on link "Integrations" at bounding box center [415, 69] width 55 height 28
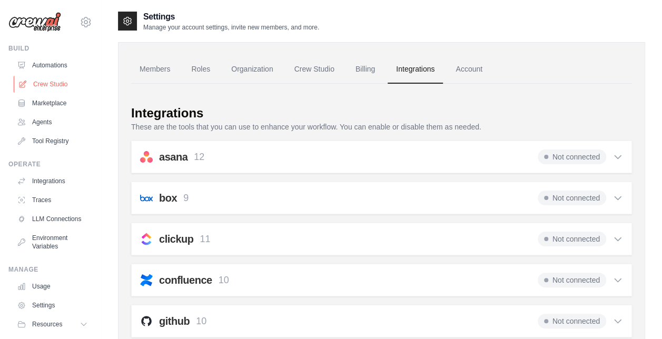
click at [52, 84] on link "Crew Studio" at bounding box center [54, 84] width 80 height 17
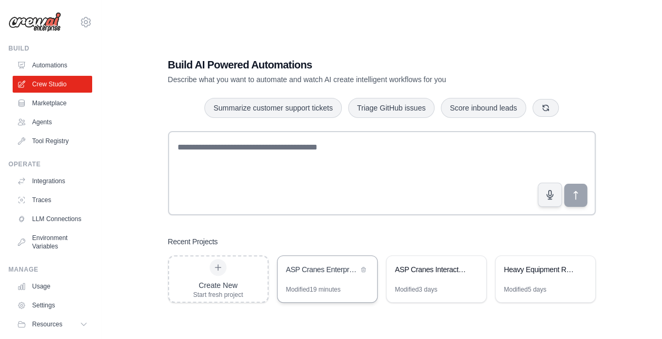
click at [307, 286] on div "Modified 19 minutes" at bounding box center [313, 289] width 55 height 8
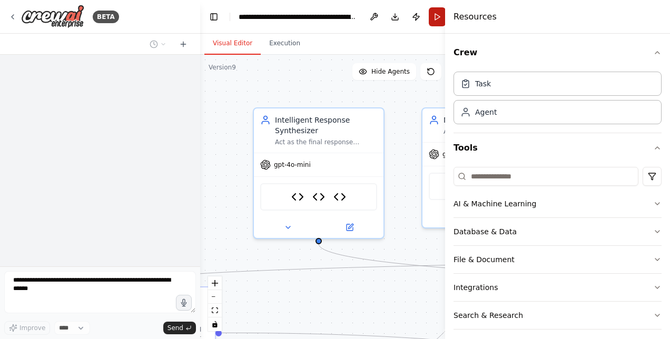
click at [437, 15] on button "Run" at bounding box center [437, 16] width 17 height 19
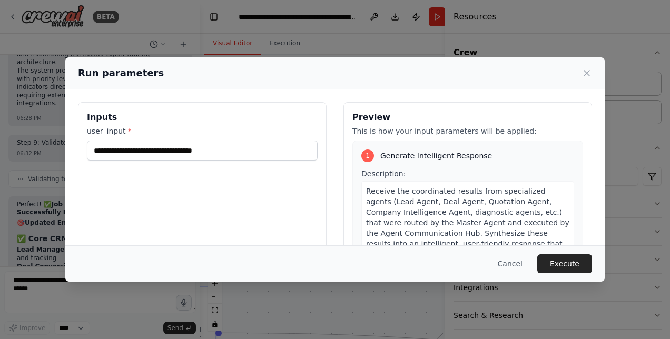
scroll to position [24198, 0]
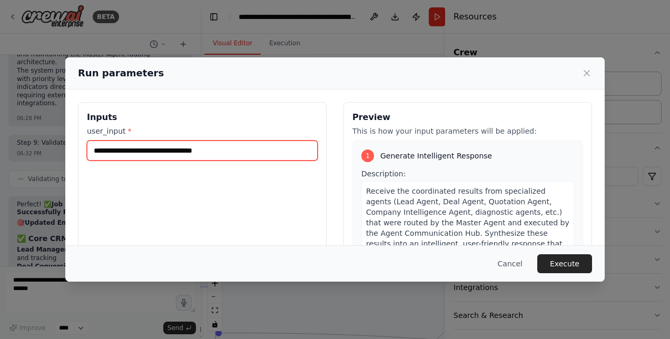
click at [229, 152] on input "**********" at bounding box center [202, 151] width 231 height 20
type input "**********"
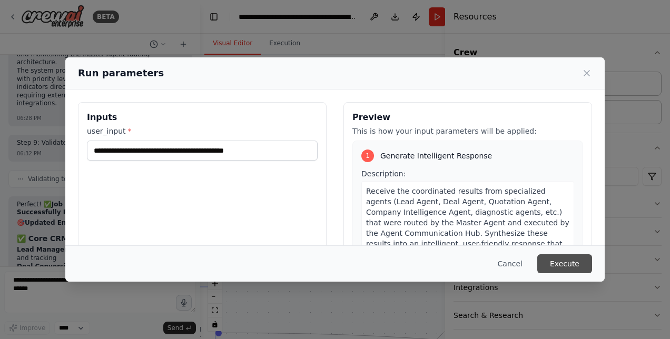
click at [549, 266] on button "Execute" at bounding box center [564, 263] width 55 height 19
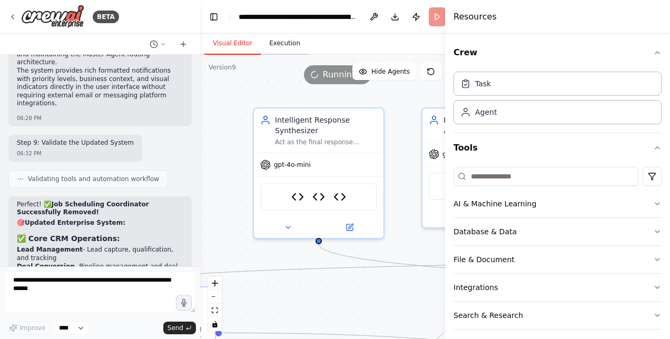
click at [281, 42] on button "Execution" at bounding box center [285, 44] width 48 height 22
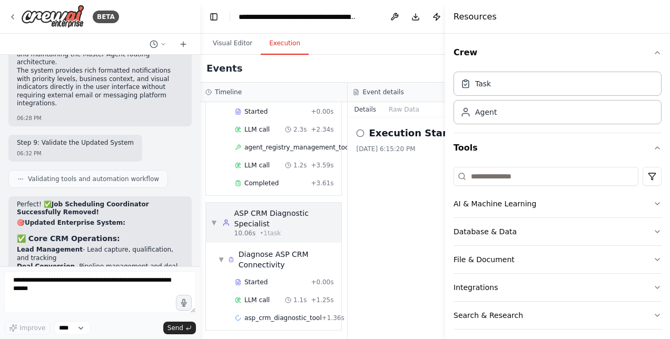
scroll to position [83, 0]
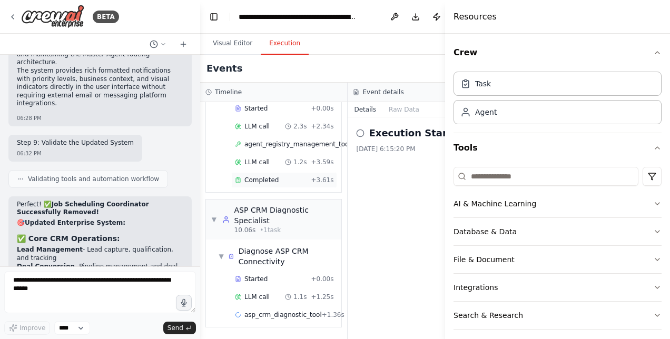
click at [255, 180] on div "Completed + 3.61s" at bounding box center [284, 180] width 106 height 16
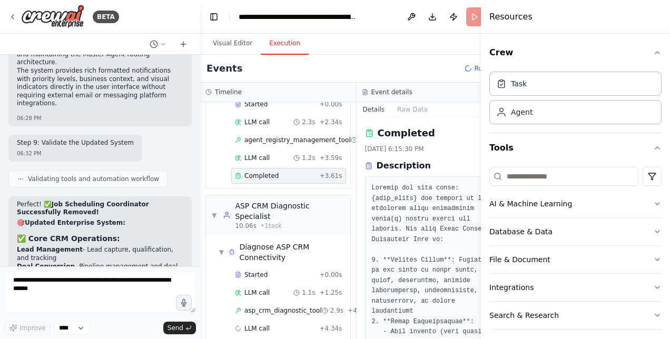
drag, startPoint x: 448, startPoint y: 85, endPoint x: 671, endPoint y: 107, distance: 224.3
click at [669, 107] on html "BETA Hello! I'm the CrewAI assistant. What kind of automation do you want to bu…" at bounding box center [335, 169] width 670 height 339
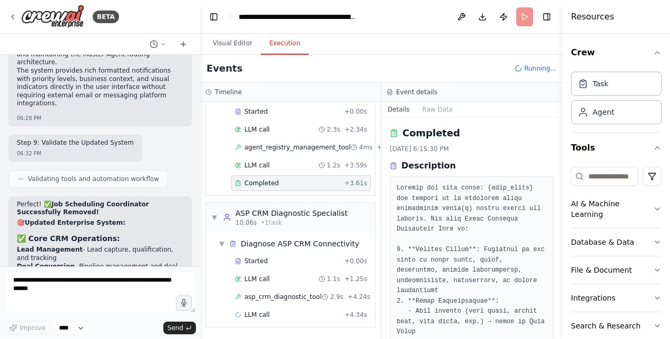
scroll to position [58, 0]
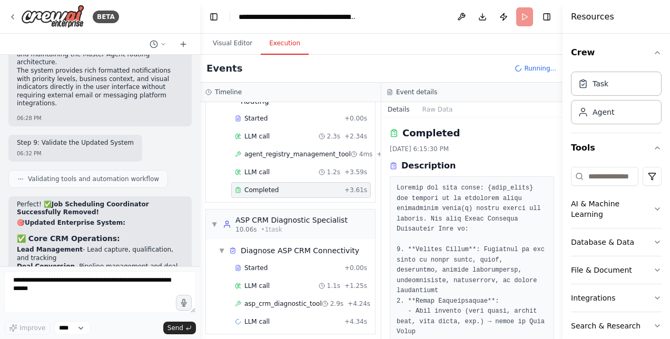
drag, startPoint x: 481, startPoint y: 102, endPoint x: 665, endPoint y: 96, distance: 184.4
click at [665, 96] on div "Resources Crew Task Agent Tools AI & Machine Learning Database & Data File & Do…" at bounding box center [615, 169] width 107 height 339
drag, startPoint x: 559, startPoint y: 144, endPoint x: 559, endPoint y: 155, distance: 11.1
click at [559, 155] on button "Toggle Sidebar" at bounding box center [562, 169] width 8 height 339
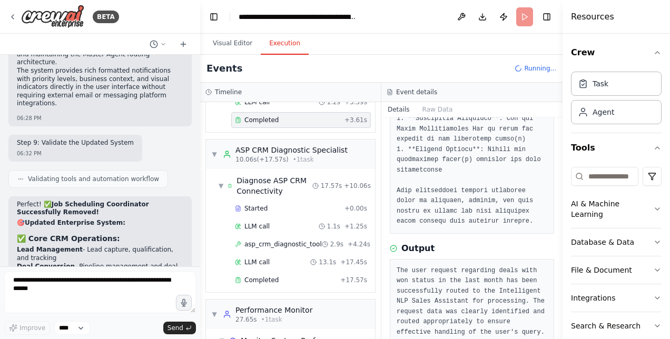
scroll to position [138, 0]
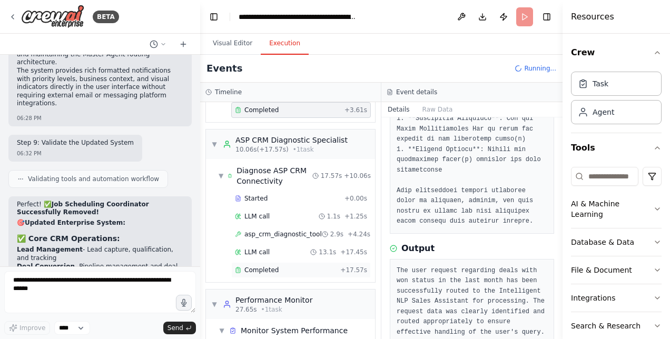
click at [275, 266] on div "Completed" at bounding box center [285, 270] width 101 height 8
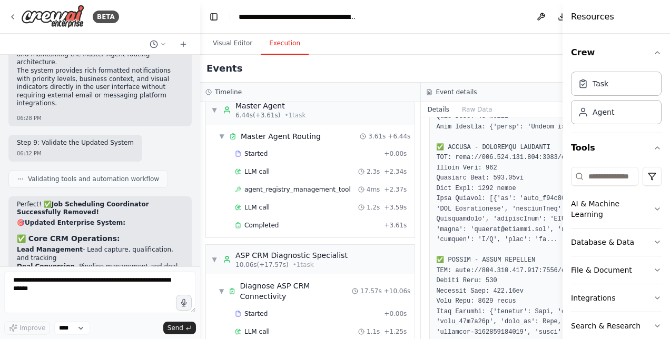
scroll to position [14, 0]
drag, startPoint x: 563, startPoint y: 67, endPoint x: 671, endPoint y: 62, distance: 108.6
click at [669, 62] on html "BETA Hello! I'm the CrewAI assistant. What kind of automation do you want to bu…" at bounding box center [335, 169] width 670 height 339
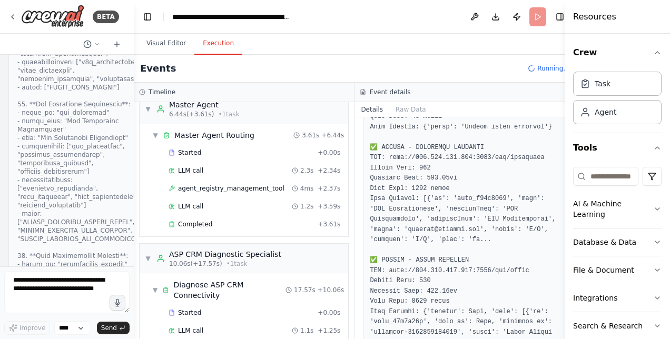
scroll to position [32965, 0]
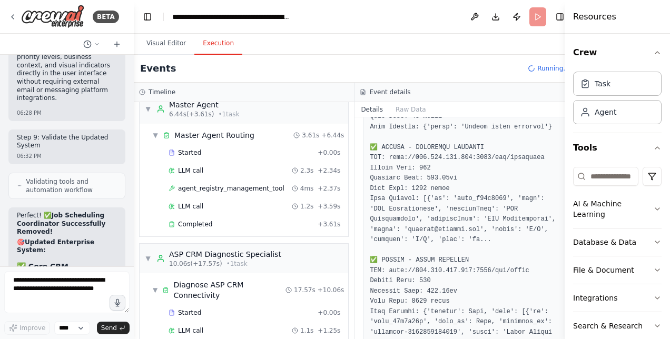
drag, startPoint x: 197, startPoint y: 147, endPoint x: 134, endPoint y: 142, distance: 63.9
click at [134, 142] on div "BETA Hello! I'm the CrewAI assistant. What kind of automation do you want to bu…" at bounding box center [335, 169] width 670 height 339
click at [561, 134] on button "Toggle Sidebar" at bounding box center [564, 169] width 8 height 339
drag, startPoint x: 561, startPoint y: 205, endPoint x: 569, endPoint y: 157, distance: 48.5
click at [569, 157] on div "Resources Crew Task Agent Tools AI & Machine Learning Database & Data File & Do…" at bounding box center [616, 169] width 105 height 339
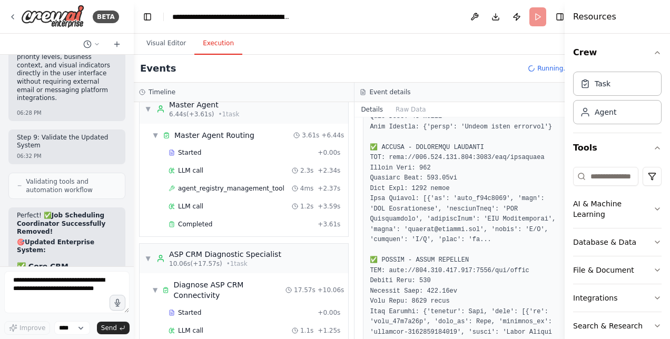
click at [560, 134] on button "Toggle Sidebar" at bounding box center [564, 169] width 8 height 339
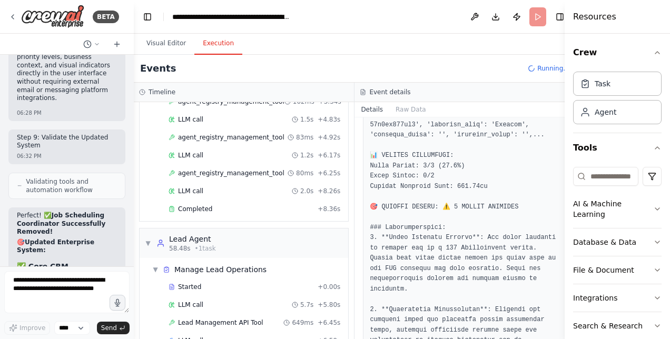
scroll to position [830, 0]
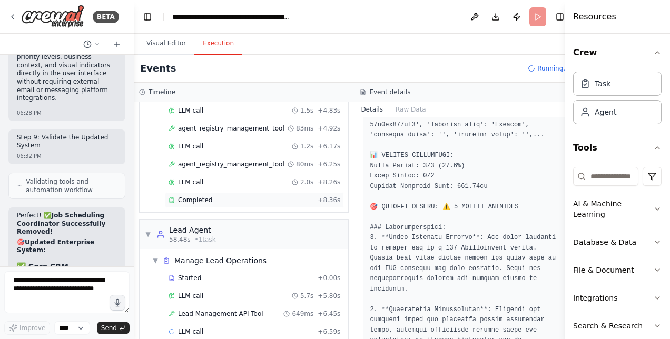
click at [192, 196] on span "Completed" at bounding box center [195, 200] width 34 height 8
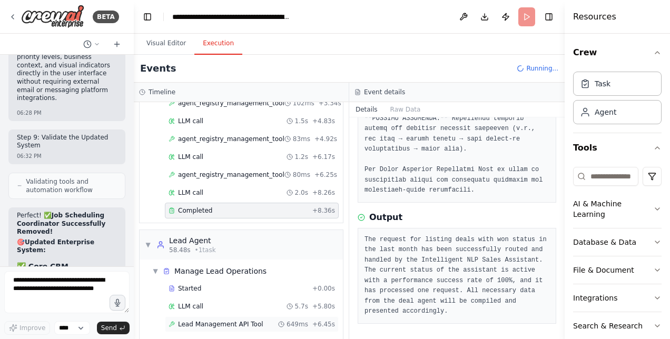
click at [198, 320] on span "Lead Management API Tool" at bounding box center [220, 324] width 85 height 8
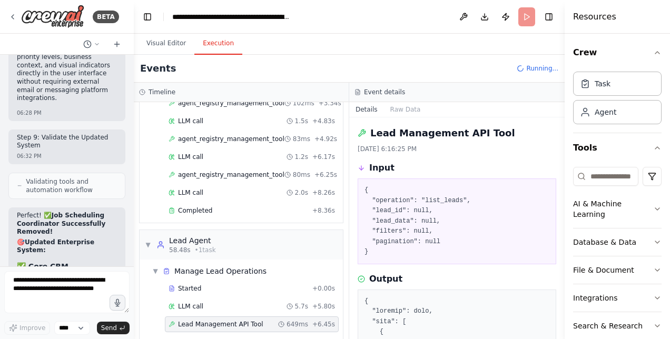
drag, startPoint x: 560, startPoint y: 133, endPoint x: 562, endPoint y: 158, distance: 25.3
click at [562, 158] on button "Toggle Sidebar" at bounding box center [564, 169] width 8 height 339
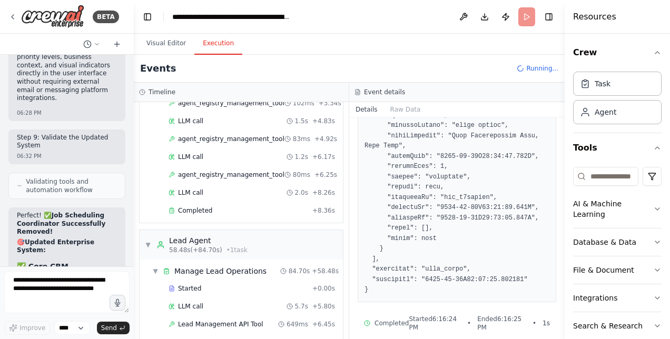
scroll to position [977, 0]
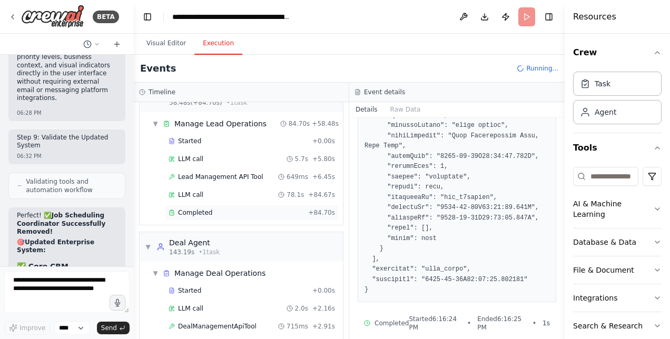
click at [227, 208] on div "Completed" at bounding box center [235, 212] width 135 height 8
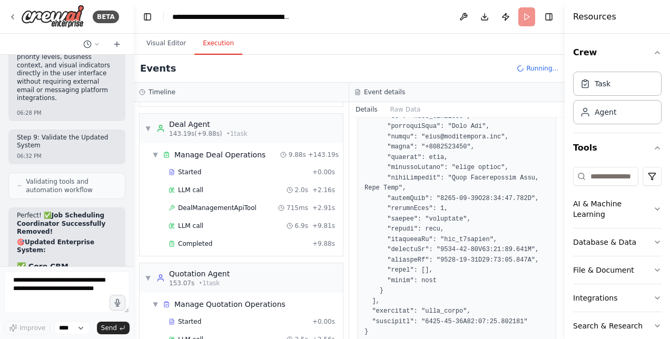
scroll to position [1112, 0]
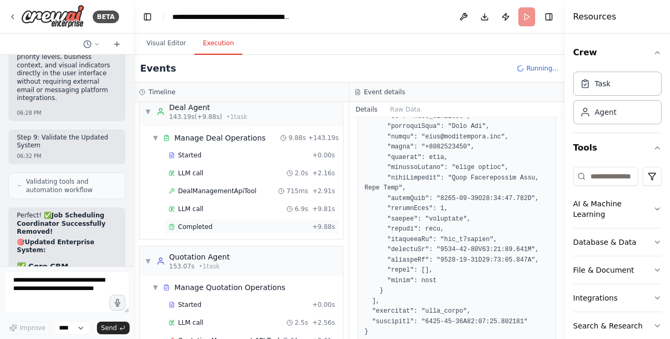
click at [216, 219] on div "Completed + 9.88s" at bounding box center [252, 227] width 174 height 16
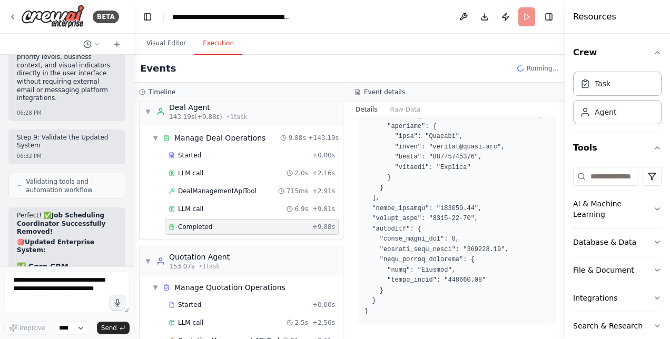
drag, startPoint x: 561, startPoint y: 273, endPoint x: 558, endPoint y: 185, distance: 88.0
click at [558, 185] on div "BETA Hello! I'm the CrewAI assistant. What kind of automation do you want to bu…" at bounding box center [335, 169] width 670 height 339
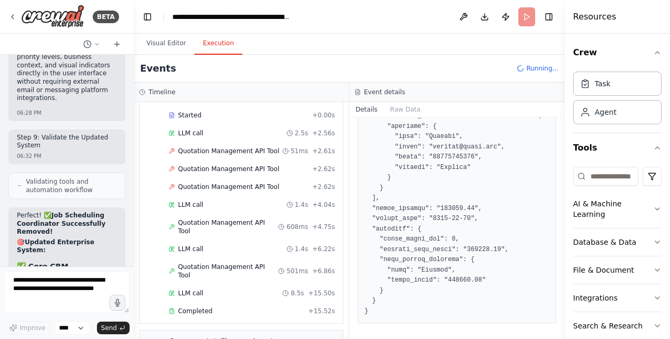
scroll to position [1377, 0]
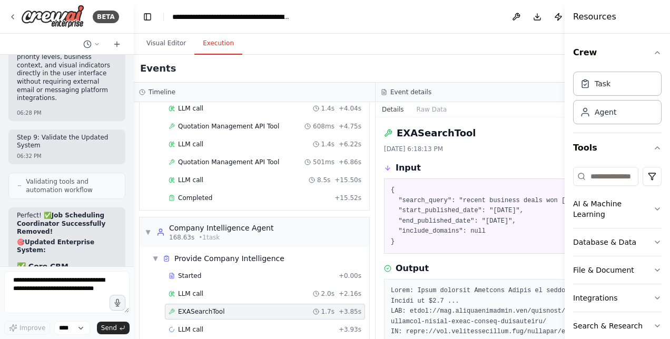
scroll to position [1367, 0]
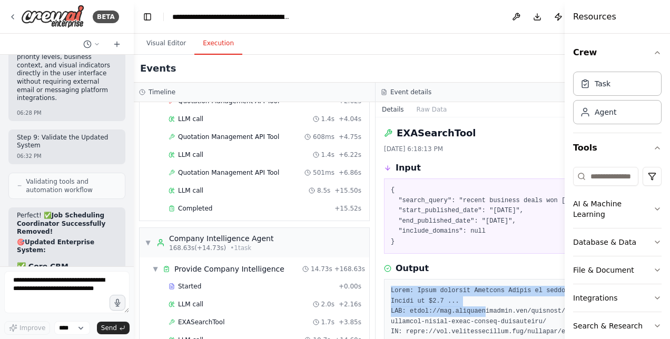
drag, startPoint x: 464, startPoint y: 324, endPoint x: 461, endPoint y: 281, distance: 42.7
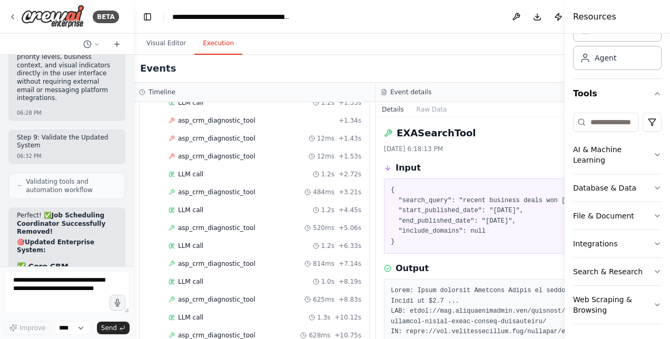
scroll to position [0, 0]
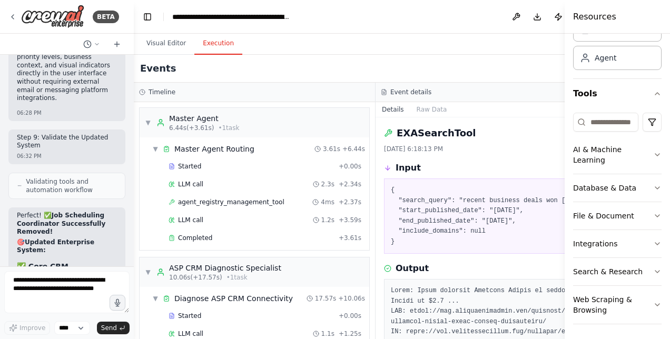
click at [130, 230] on div at bounding box center [132, 169] width 4 height 339
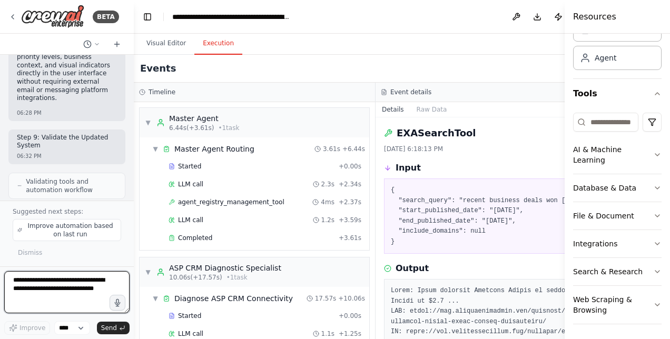
click at [22, 293] on textarea at bounding box center [66, 292] width 125 height 42
drag, startPoint x: 49, startPoint y: 301, endPoint x: 88, endPoint y: 315, distance: 41.5
click at [88, 315] on div "**********" at bounding box center [66, 294] width 125 height 46
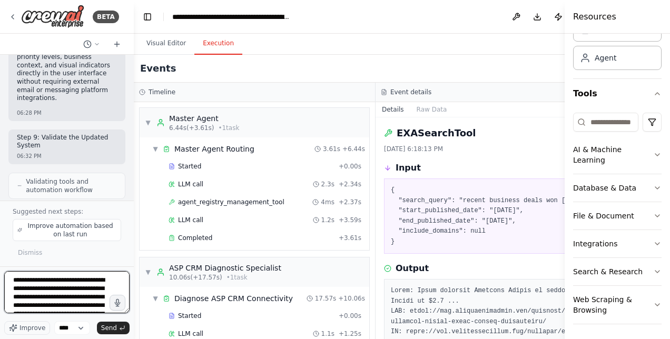
drag, startPoint x: 46, startPoint y: 309, endPoint x: -2, endPoint y: 201, distance: 118.1
click at [0, 201] on html "BETA Hello! I'm the CrewAI assistant. What kind of automation do you want to bu…" at bounding box center [335, 169] width 670 height 339
type textarea "**********"
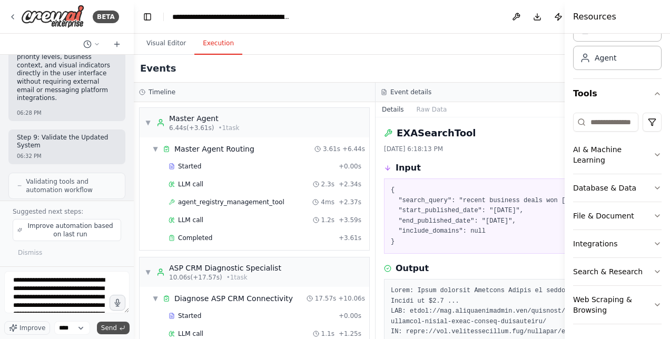
click at [109, 329] on span "Send" at bounding box center [109, 328] width 16 height 8
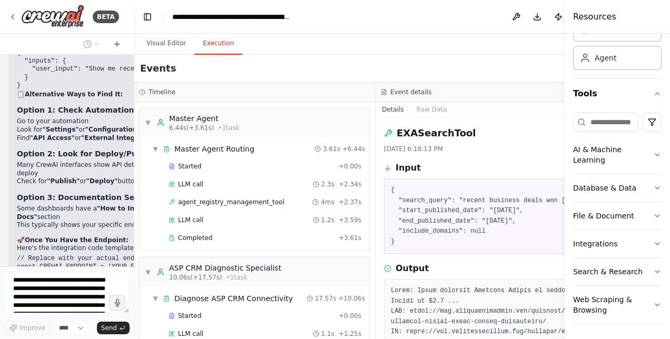
scroll to position [1784, 0]
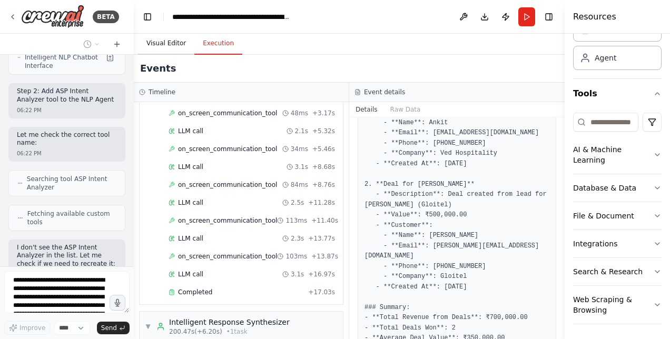
scroll to position [38288, 0]
click at [160, 52] on button "Visual Editor" at bounding box center [166, 44] width 56 height 22
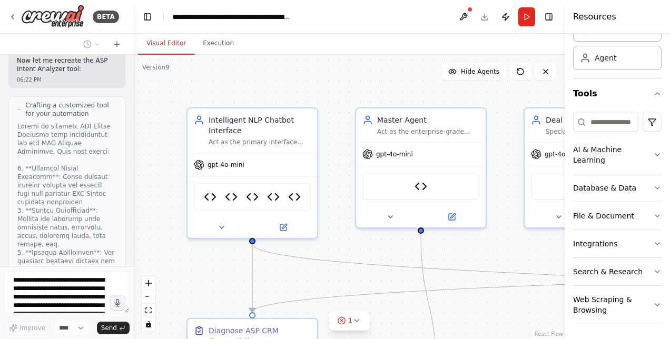
scroll to position [38647, 0]
